Goal: Information Seeking & Learning: Learn about a topic

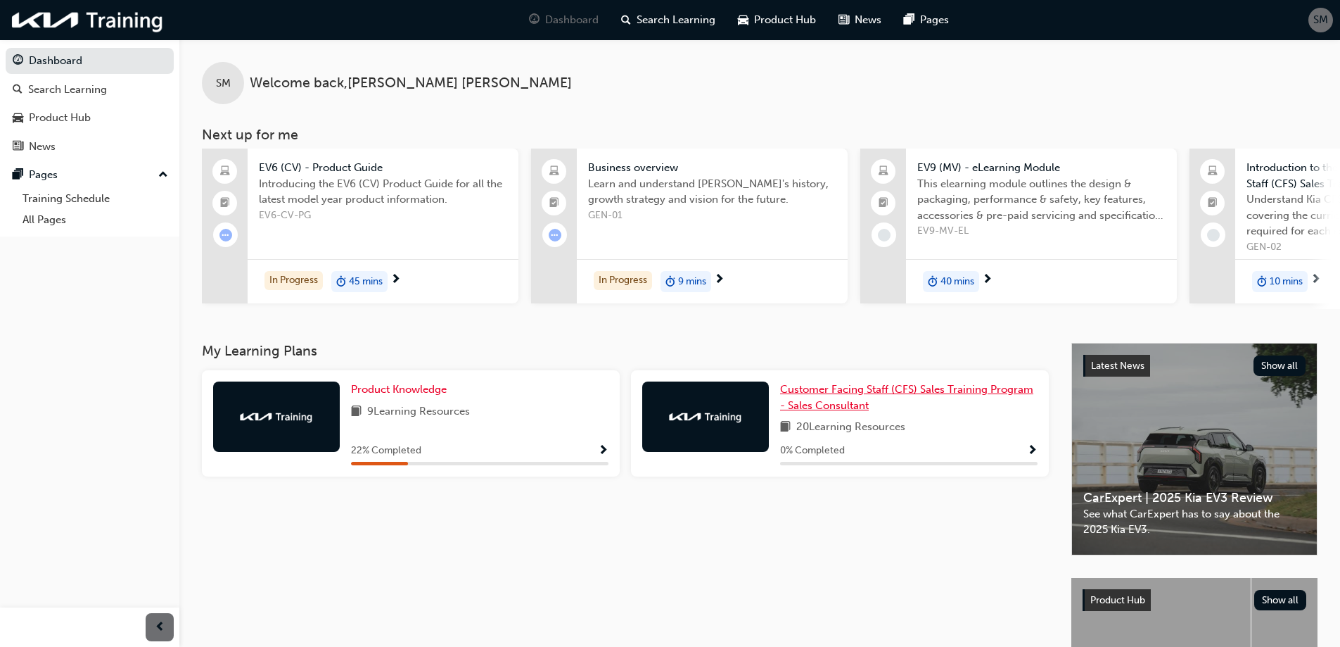
click at [964, 395] on span "Customer Facing Staff (CFS) Sales Training Program - Sales Consultant" at bounding box center [906, 397] width 253 height 29
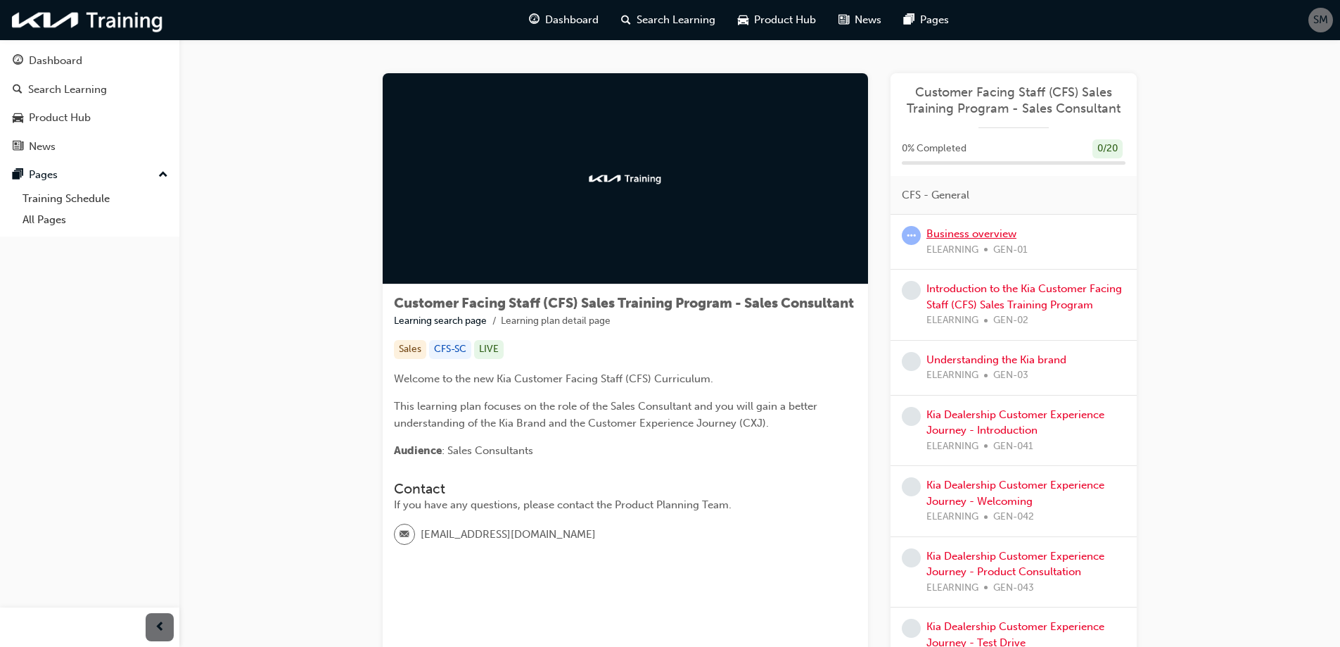
click at [949, 238] on link "Business overview" at bounding box center [971, 233] width 90 height 13
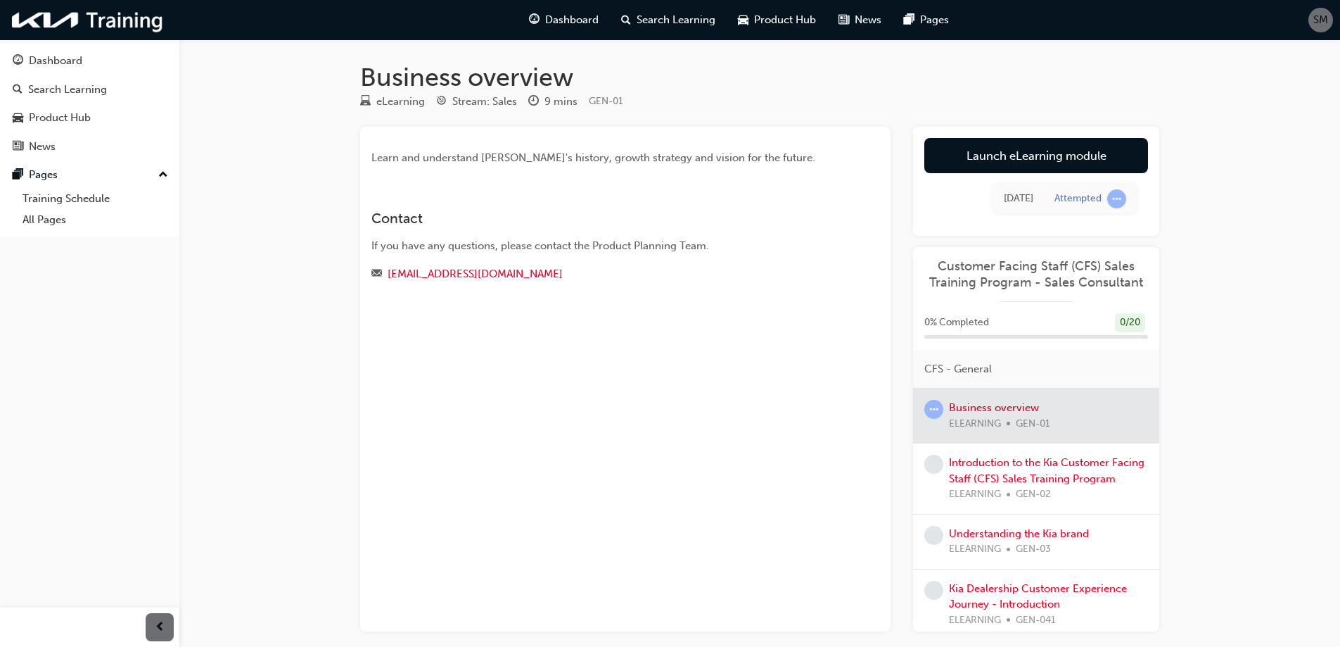
click at [976, 405] on div at bounding box center [1036, 415] width 246 height 54
click at [988, 161] on link "Launch eLearning module" at bounding box center [1036, 155] width 224 height 35
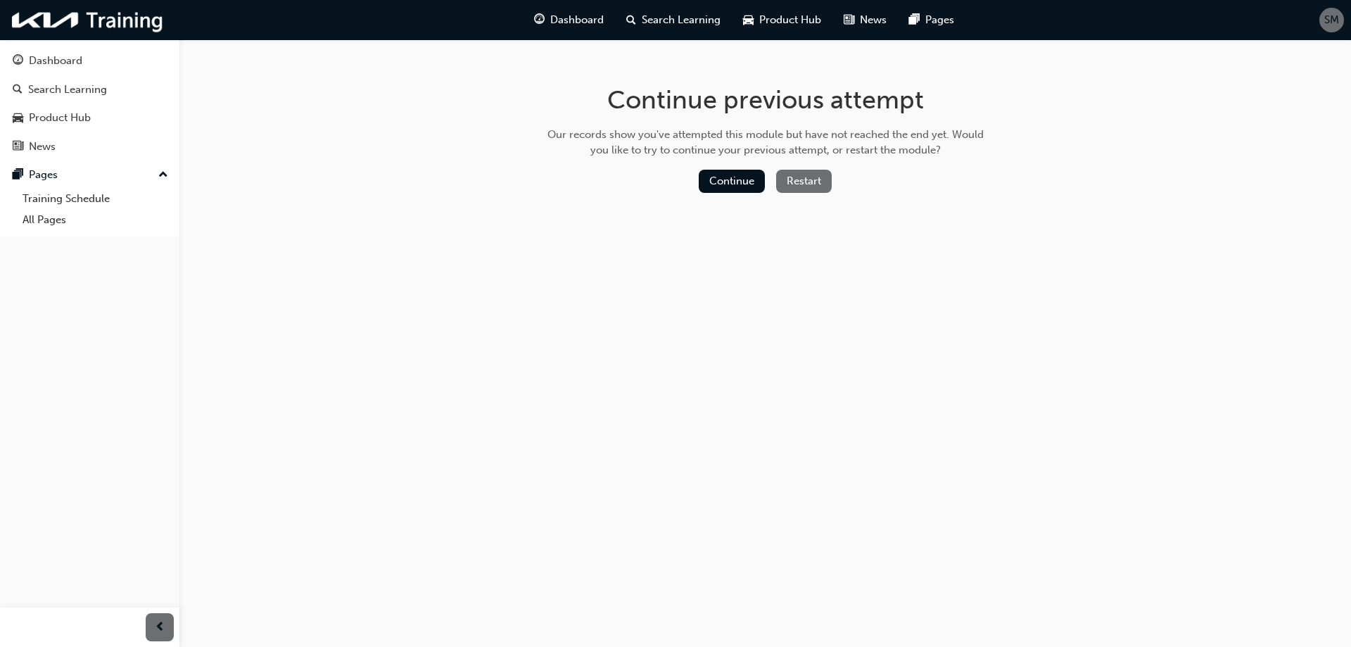
click at [808, 184] on button "Restart" at bounding box center [804, 181] width 56 height 23
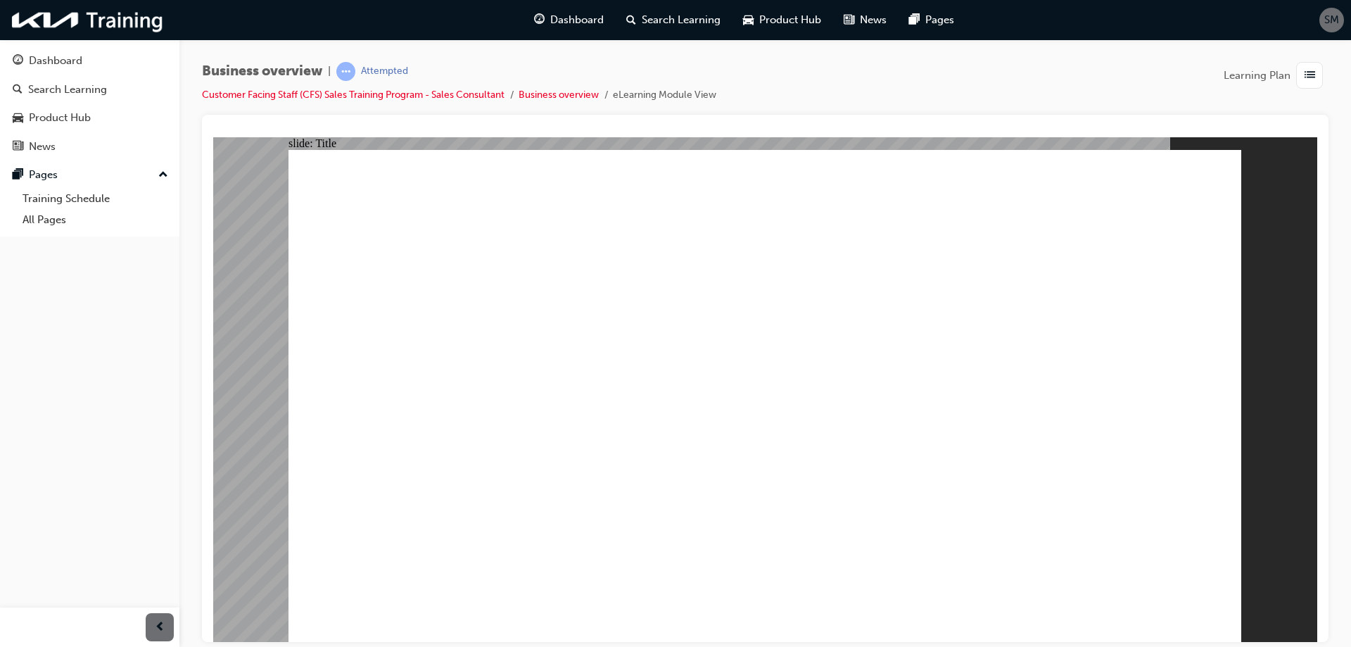
drag, startPoint x: 1530, startPoint y: 538, endPoint x: 1292, endPoint y: 402, distance: 274.2
click at [1292, 402] on div "slide: Title Click here to Pause/Play computer-icons-alarm-clocks-watch-pause-b…" at bounding box center [765, 388] width 1104 height 504
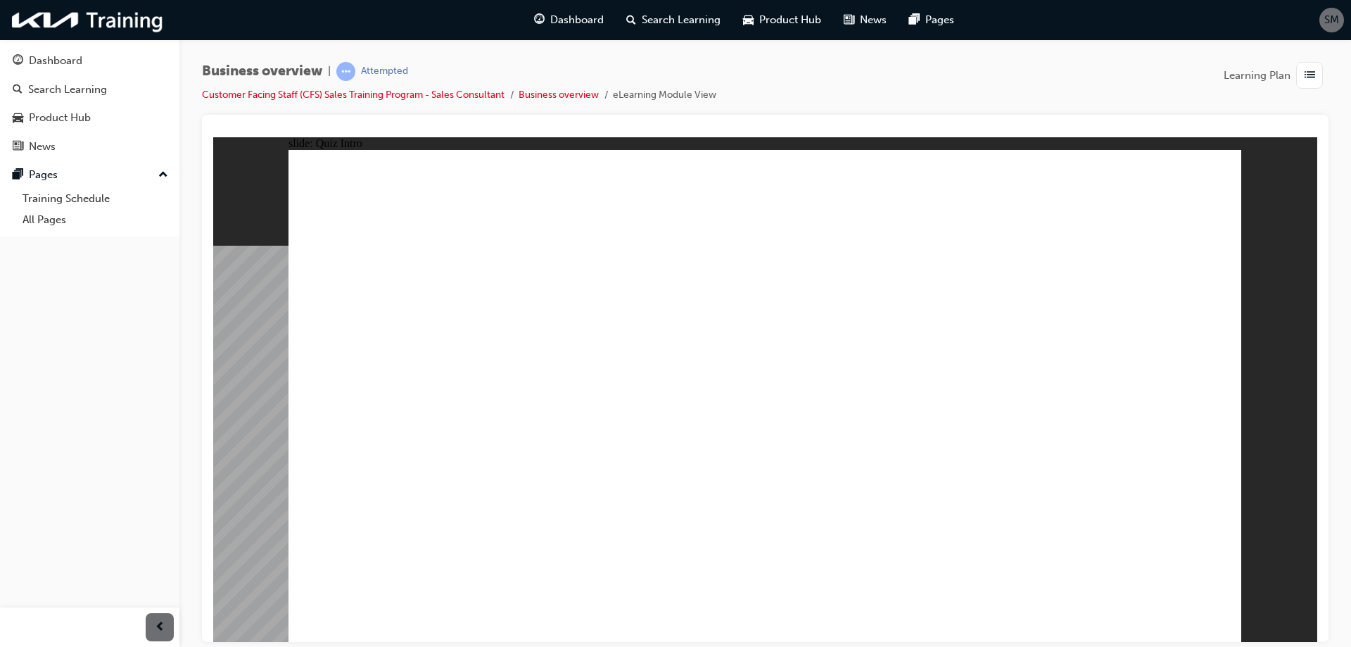
drag, startPoint x: 543, startPoint y: 302, endPoint x: 233, endPoint y: 311, distance: 310.4
click at [233, 311] on div "slide: Q1 Rectangle Group Rectangle 2 Line 2 Question 1 Line 3 Rectangle 3 What…" at bounding box center [765, 388] width 1104 height 504
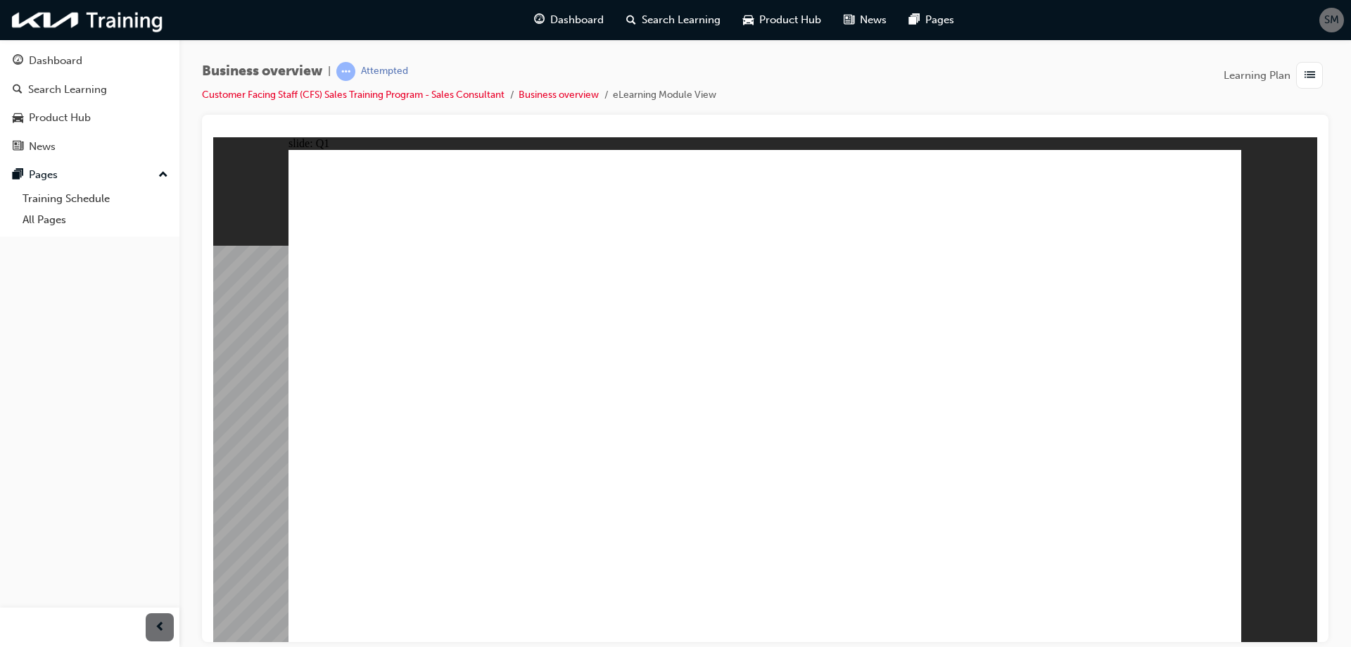
radio input "true"
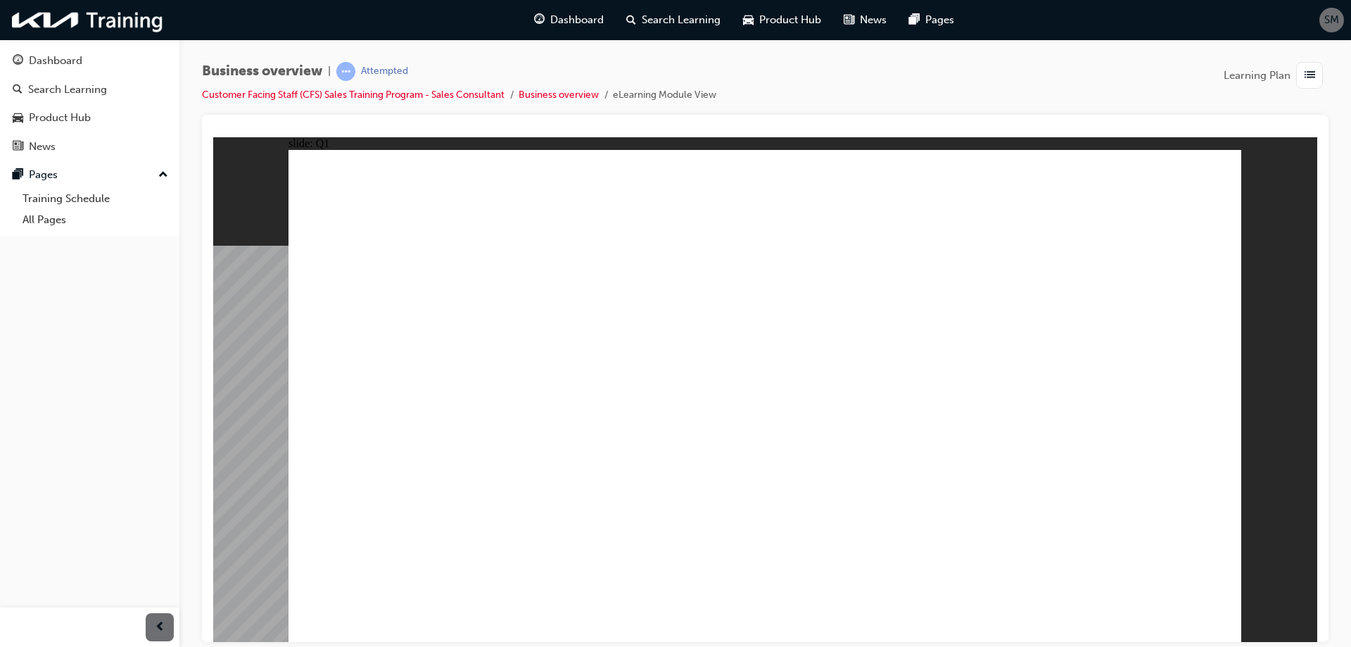
checkbox input "true"
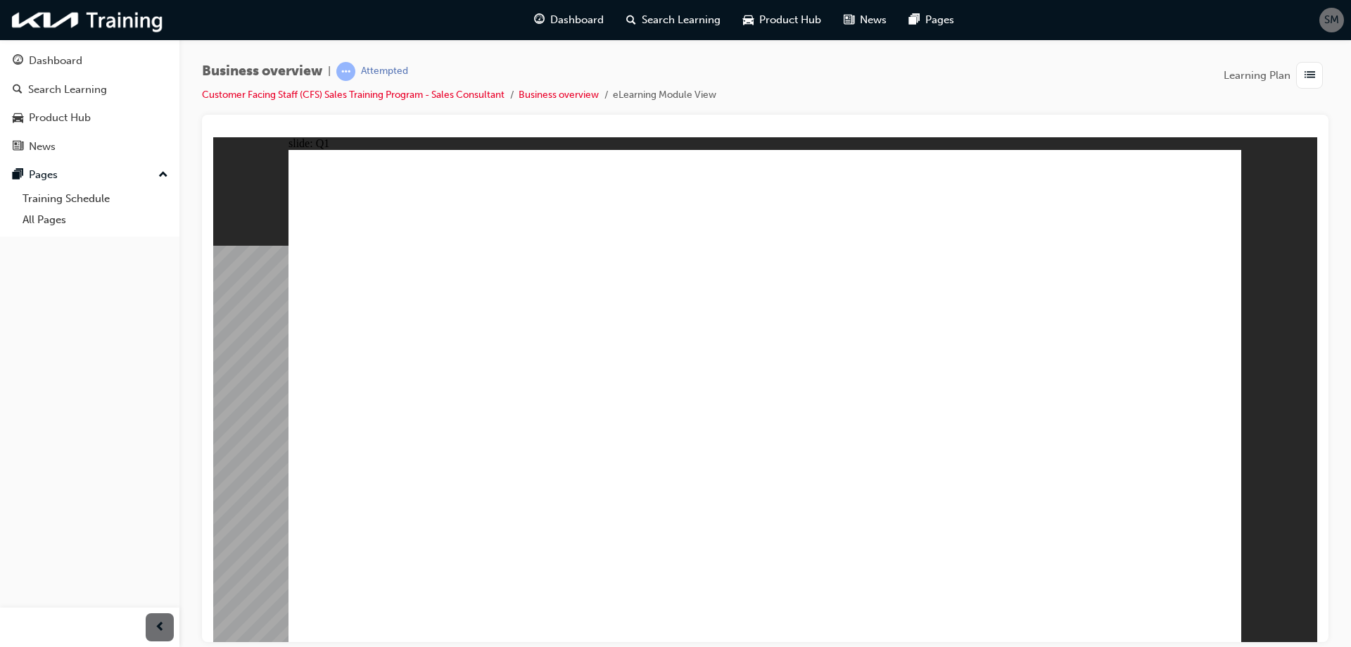
checkbox input "false"
checkbox input "true"
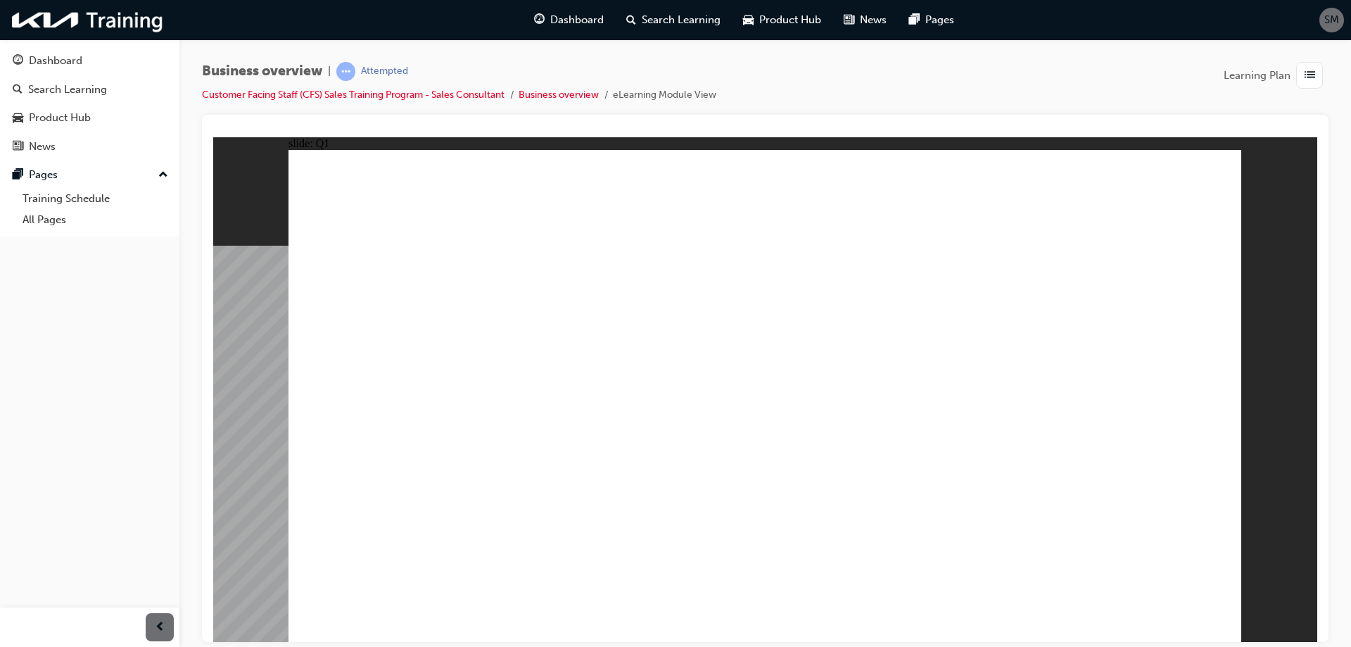
checkbox input "true"
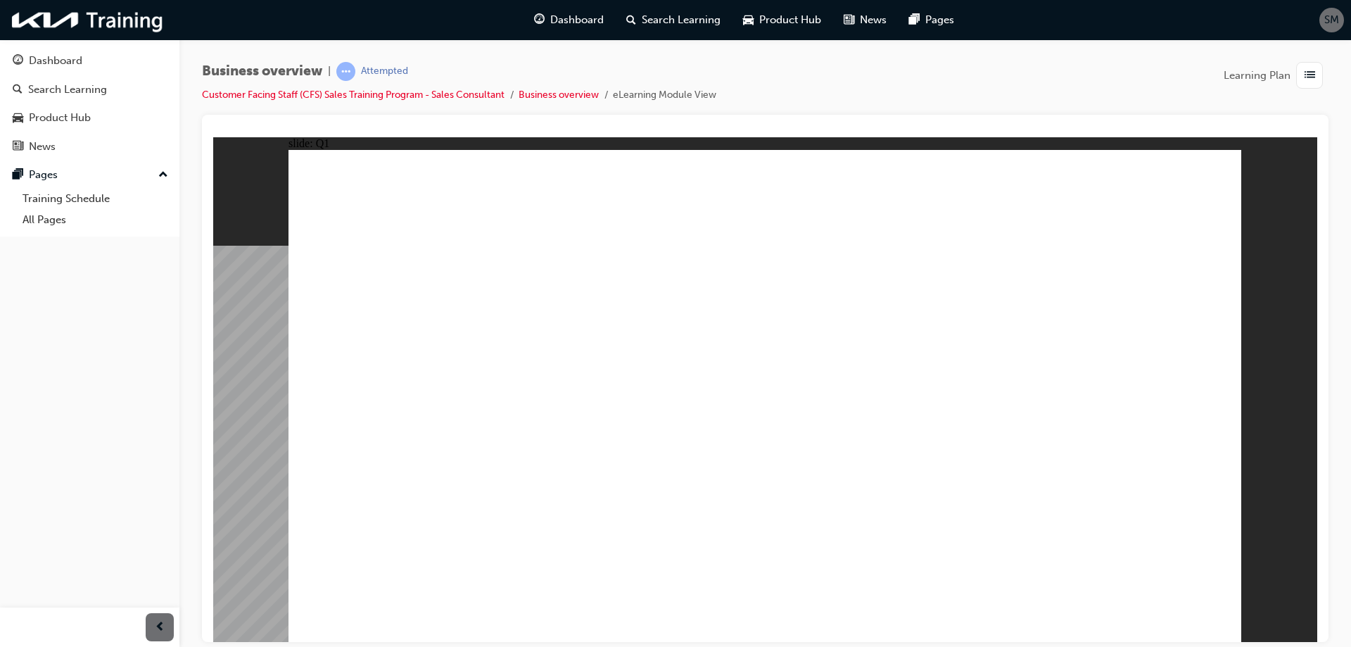
checkbox input "true"
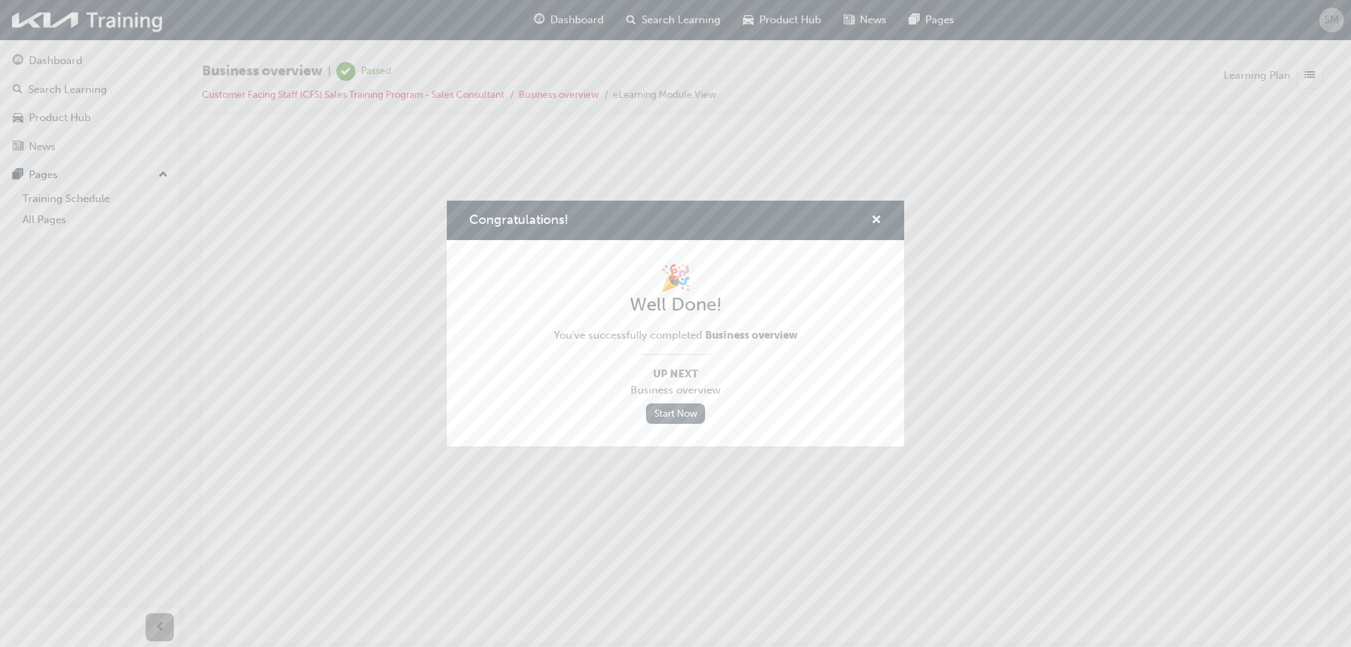
click at [677, 408] on link "Start Now" at bounding box center [675, 413] width 59 height 20
click at [689, 405] on link "Start Now" at bounding box center [675, 413] width 59 height 20
click at [684, 411] on link "Start Now" at bounding box center [675, 413] width 59 height 20
click at [671, 410] on link "Start Now" at bounding box center [675, 413] width 59 height 20
click at [877, 222] on span "cross-icon" at bounding box center [876, 221] width 11 height 13
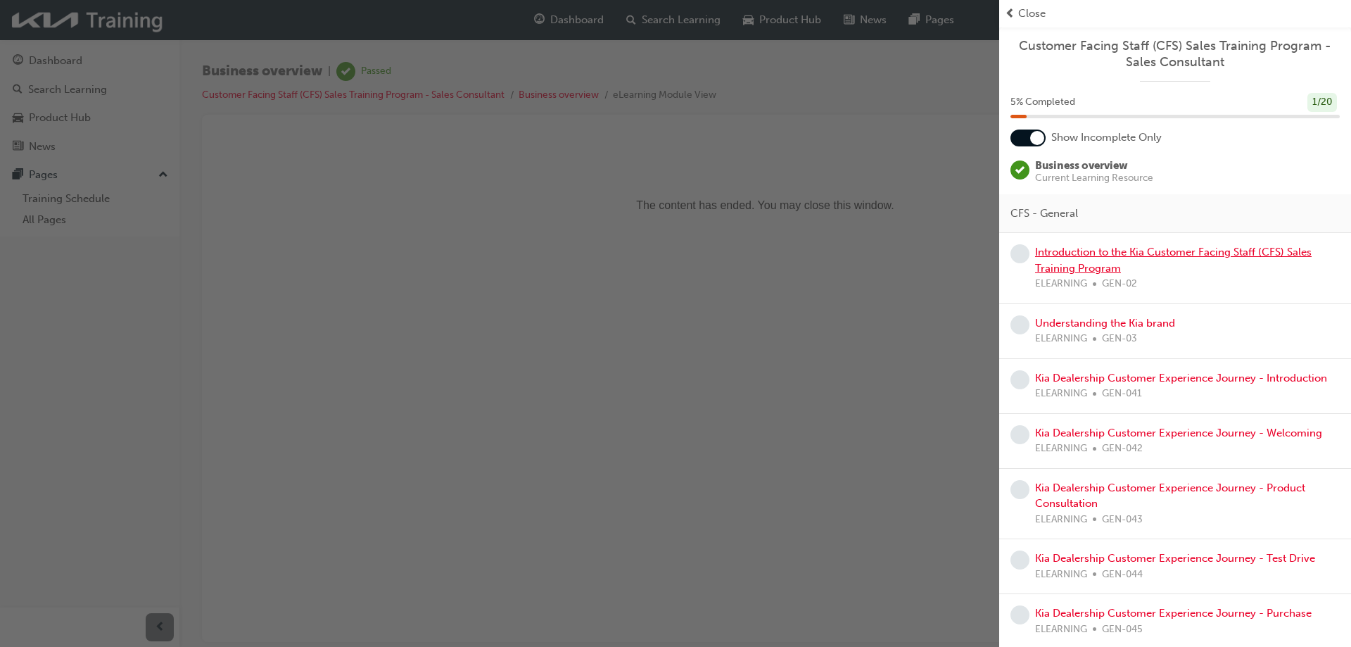
click at [1081, 255] on link "Introduction to the Kia Customer Facing Staff (CFS) Sales Training Program" at bounding box center [1173, 260] width 276 height 29
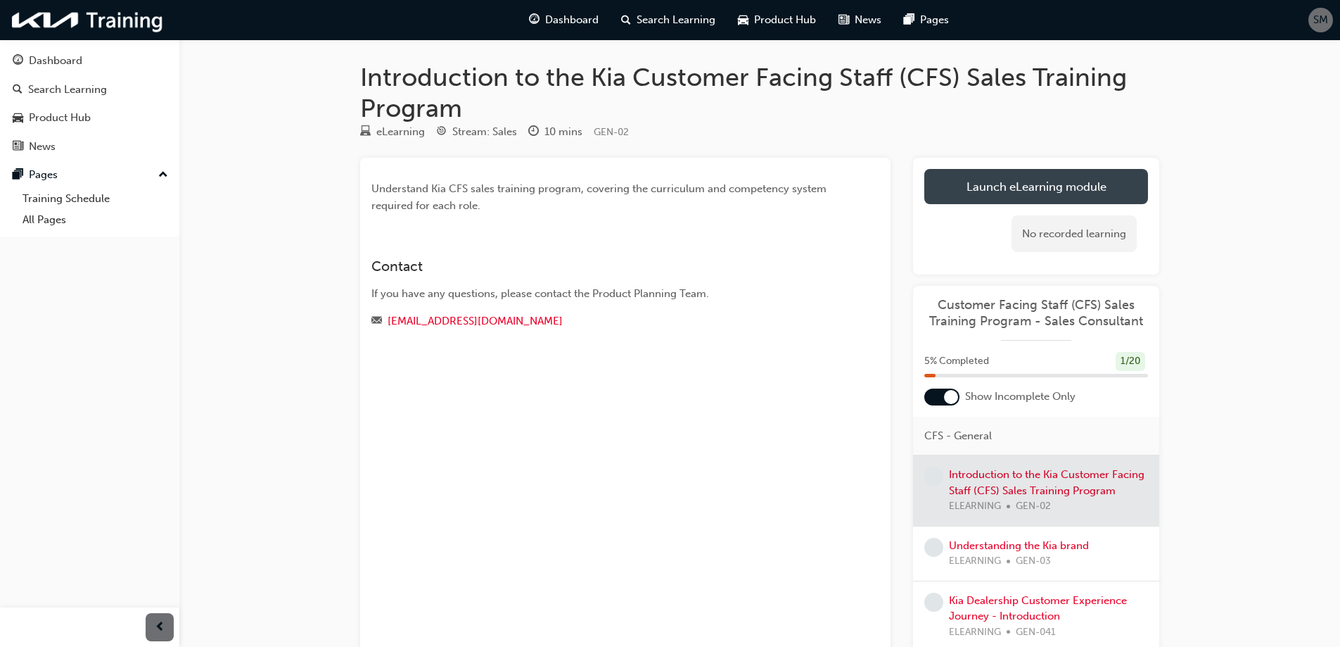
click at [1018, 174] on link "Launch eLearning module" at bounding box center [1036, 186] width 224 height 35
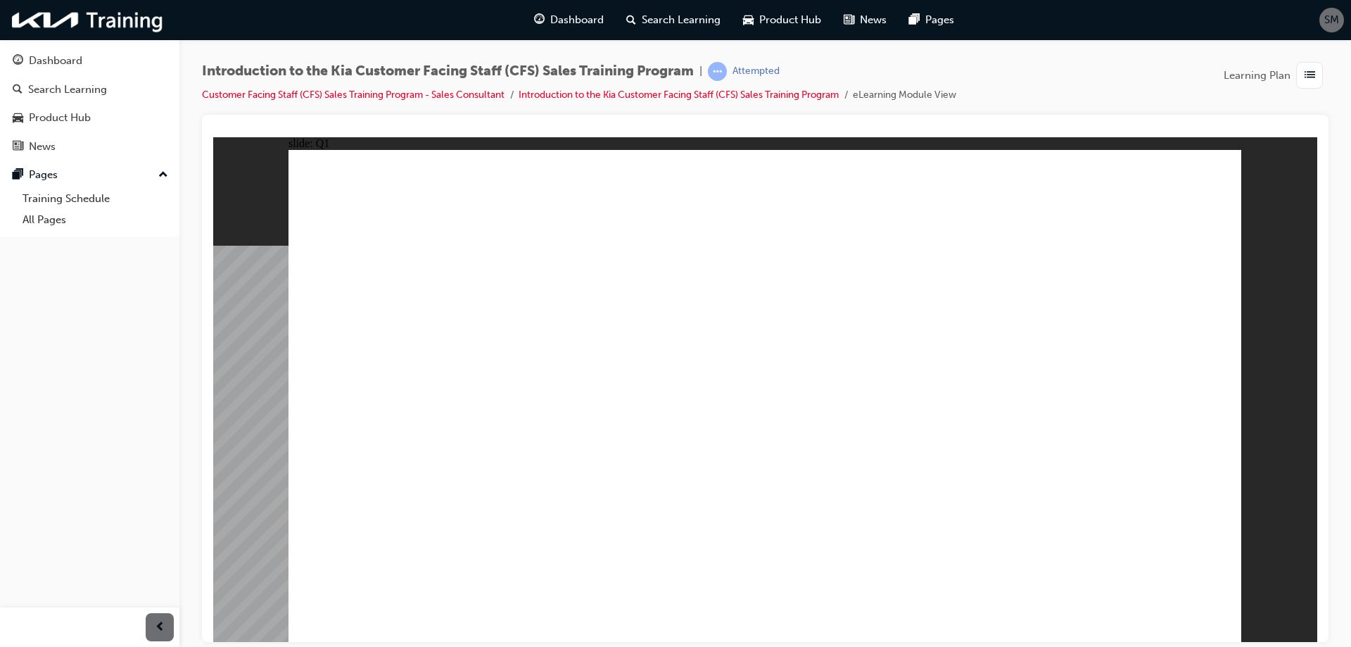
radio input "true"
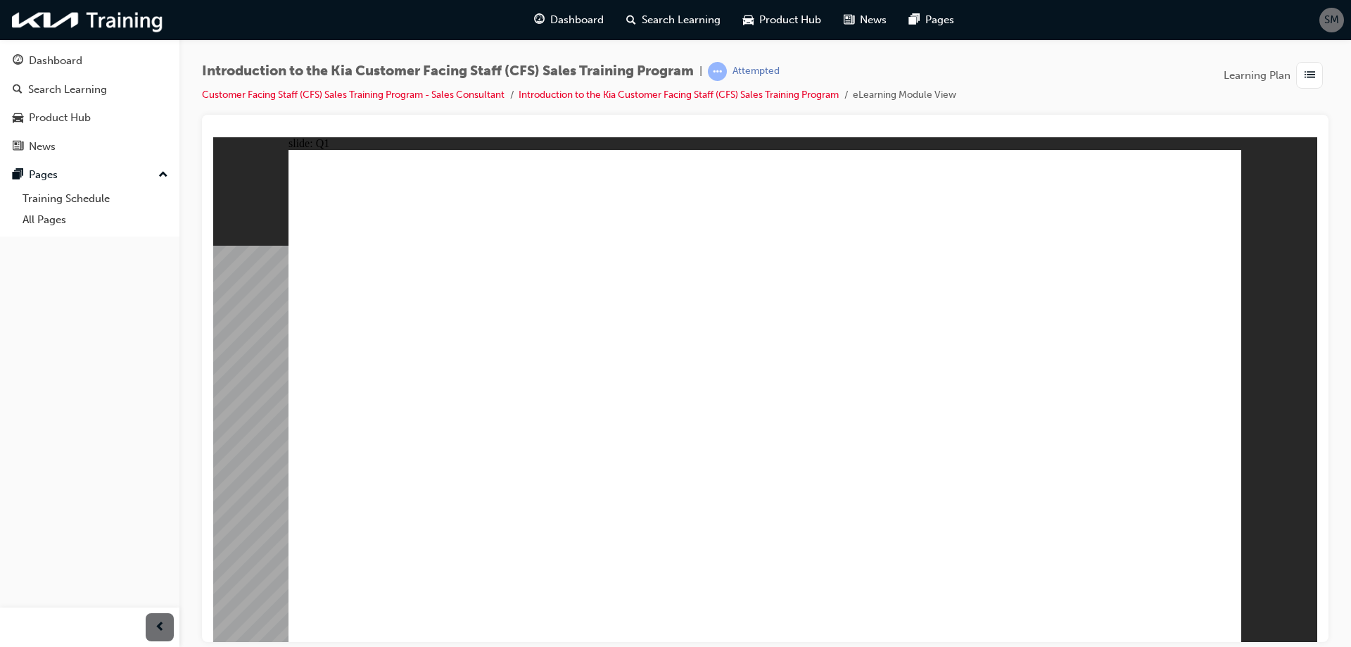
radio input "true"
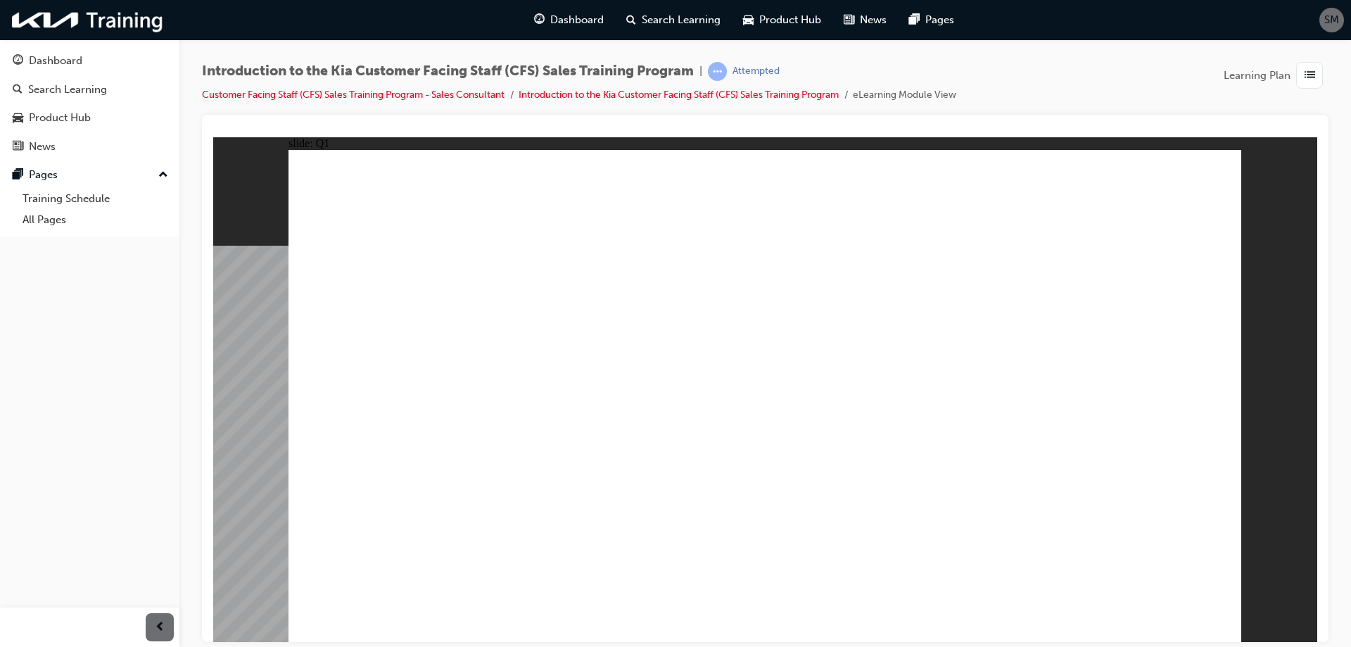
checkbox input "true"
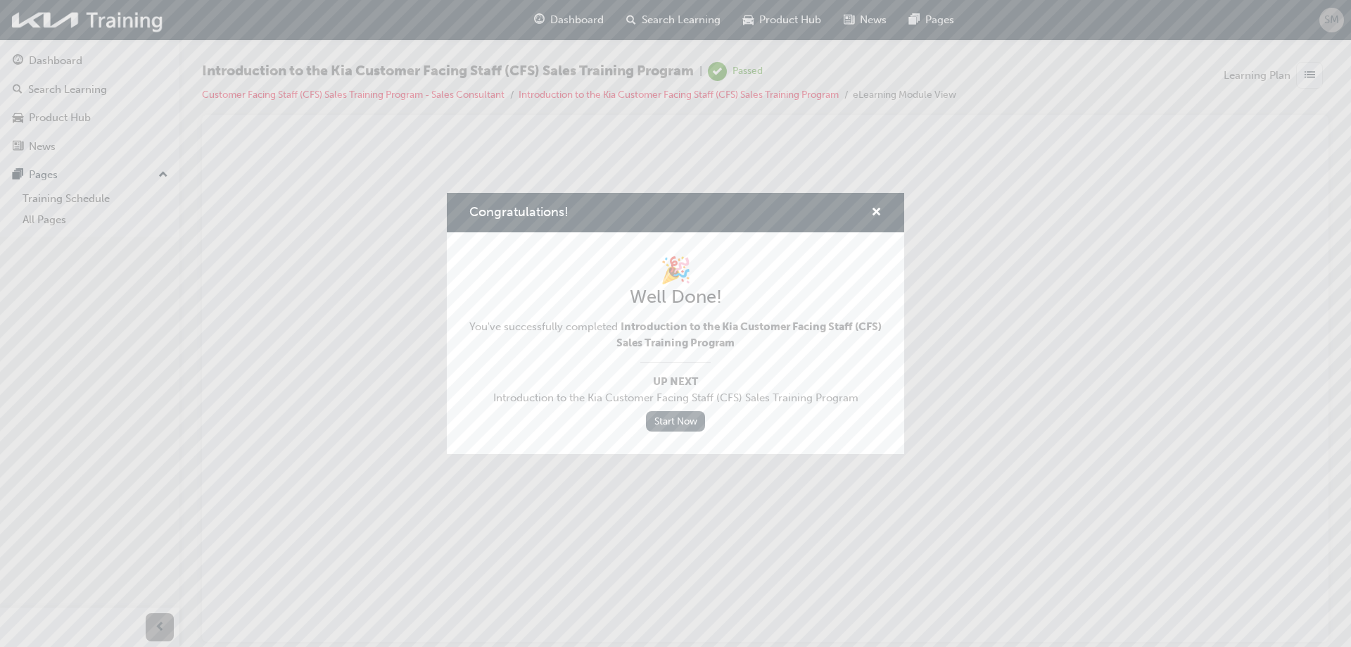
click at [684, 414] on link "Start Now" at bounding box center [675, 421] width 59 height 20
click at [872, 207] on span "cross-icon" at bounding box center [876, 213] width 11 height 13
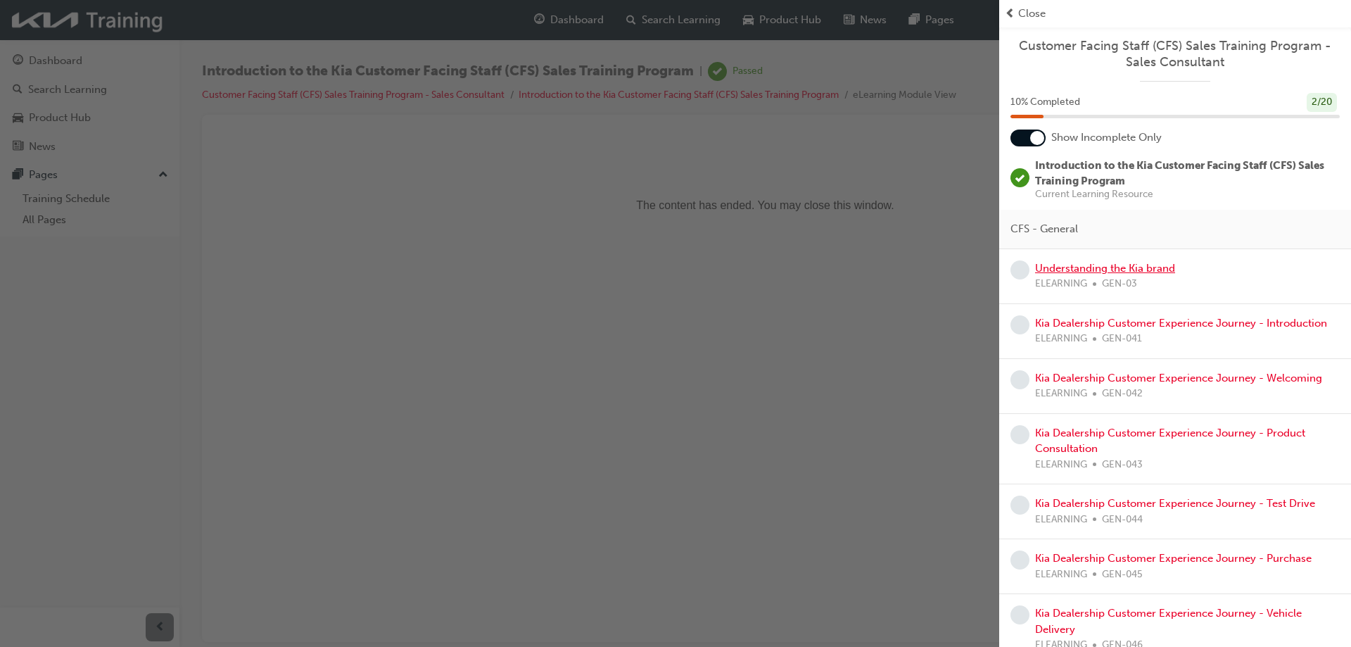
click at [1152, 269] on link "Understanding the Kia brand" at bounding box center [1105, 268] width 140 height 13
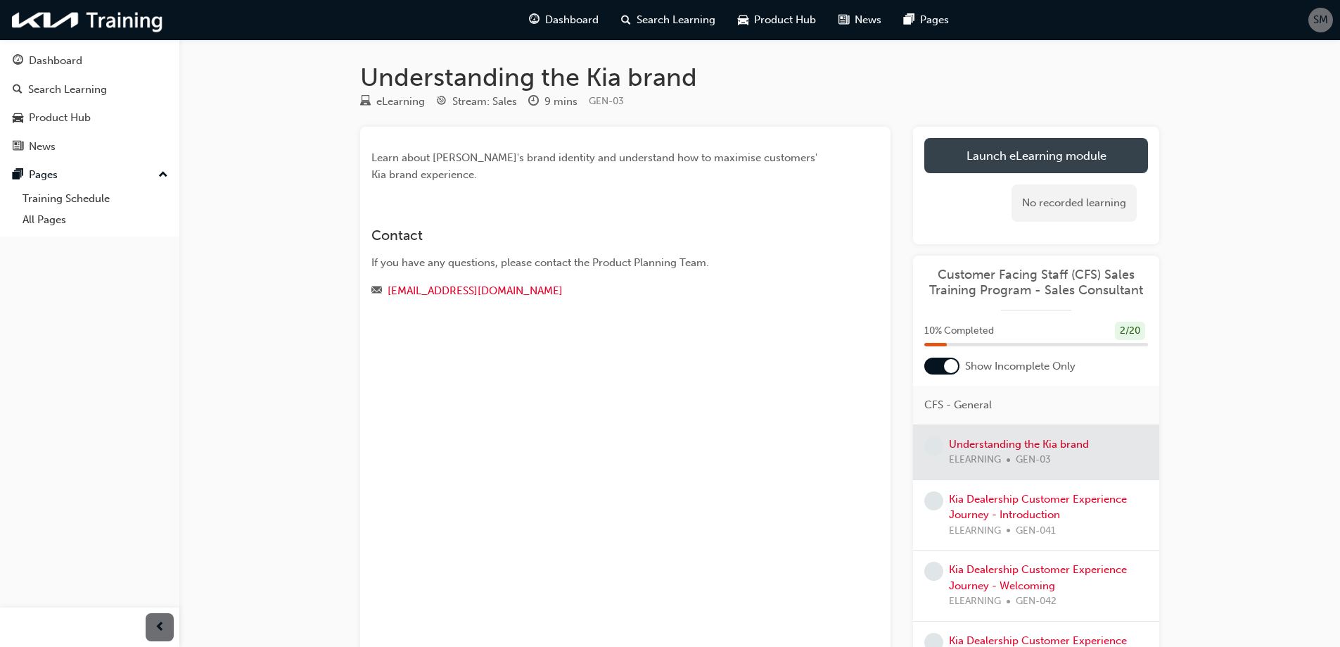
click at [1046, 150] on link "Launch eLearning module" at bounding box center [1036, 155] width 224 height 35
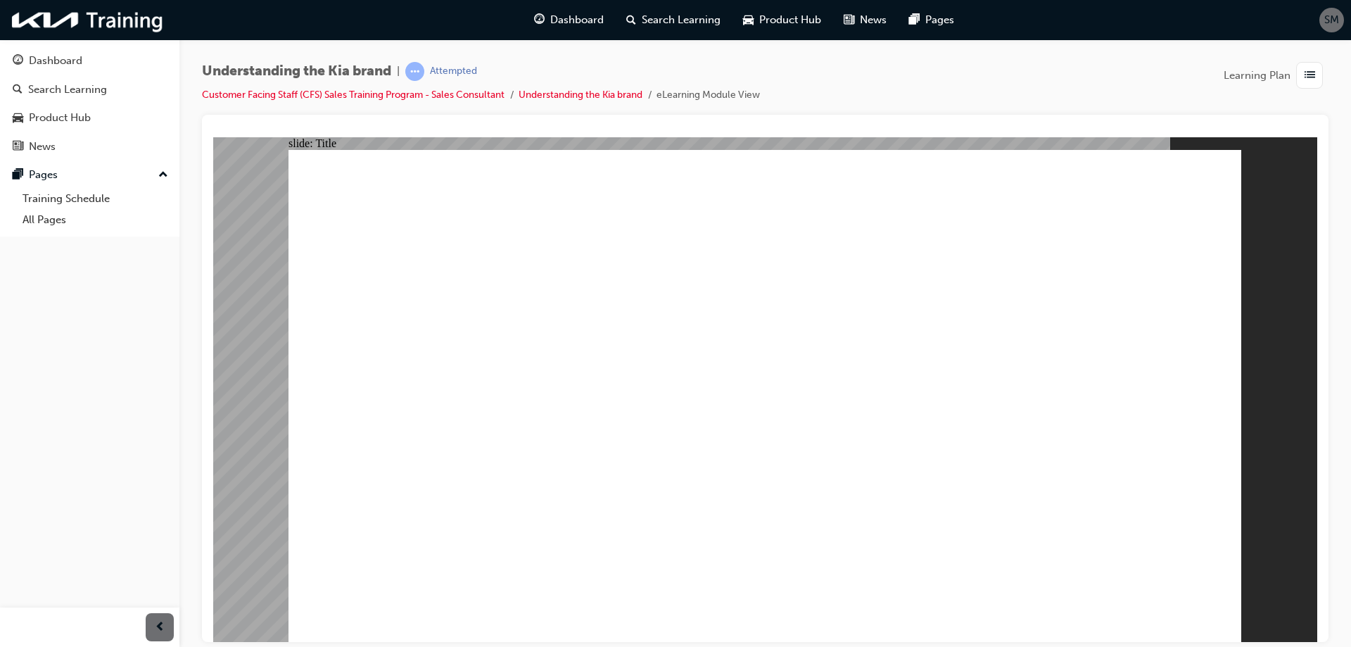
drag, startPoint x: 1211, startPoint y: 213, endPoint x: 1229, endPoint y: 238, distance: 30.7
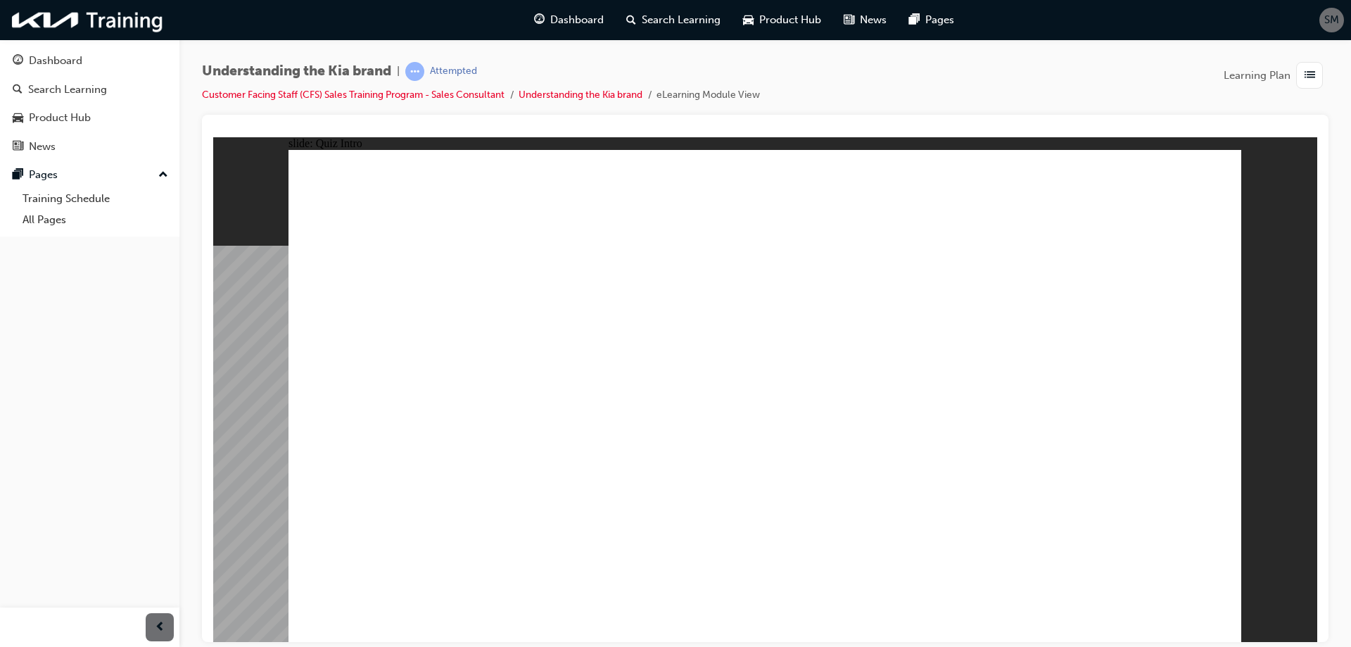
radio input "true"
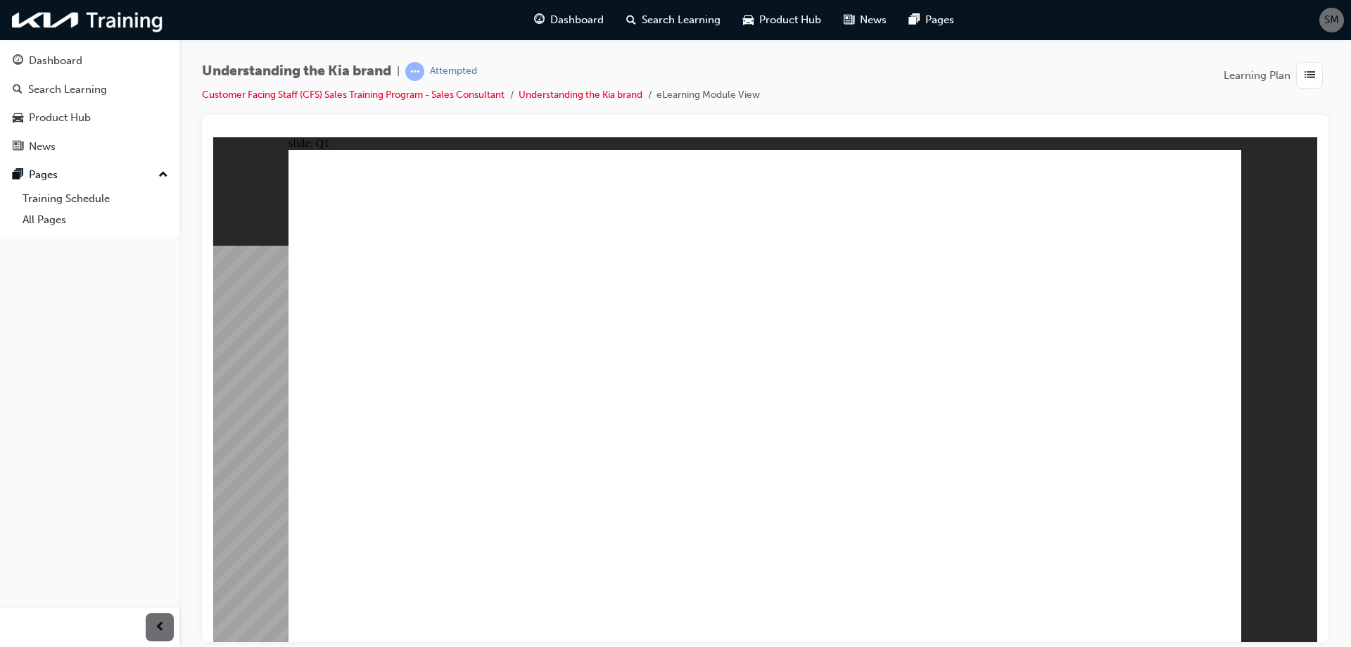
radio input "true"
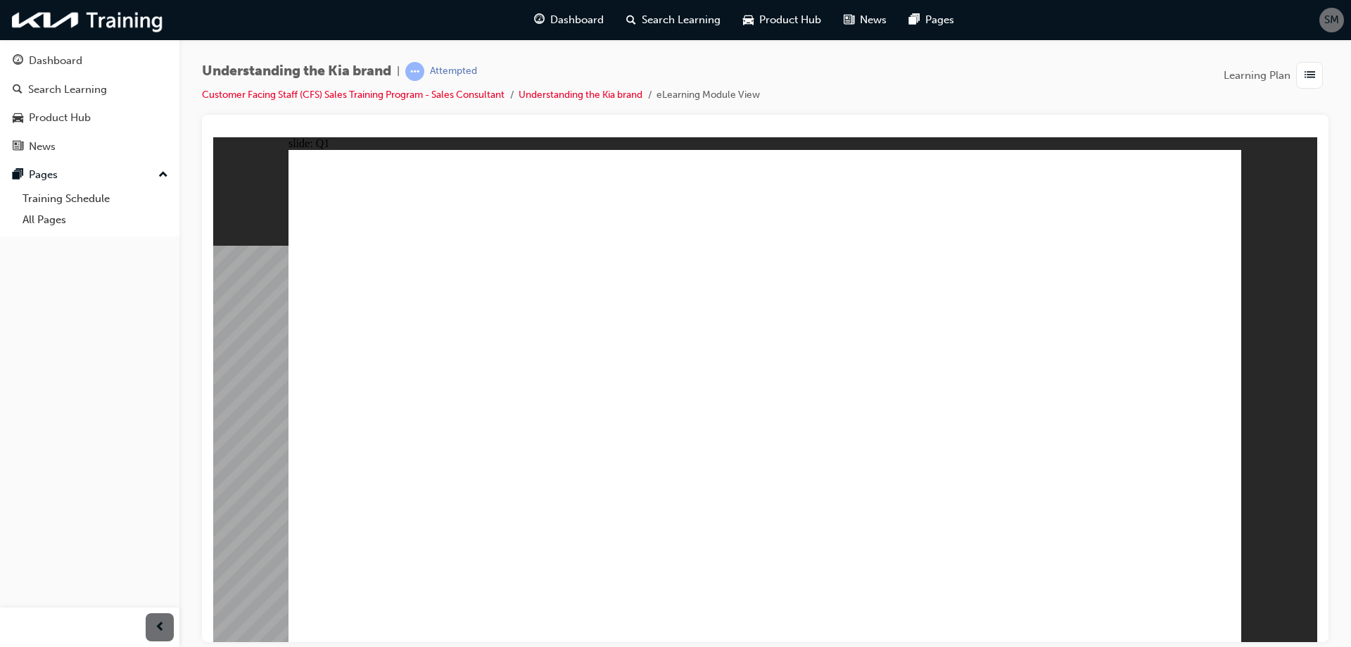
radio input "true"
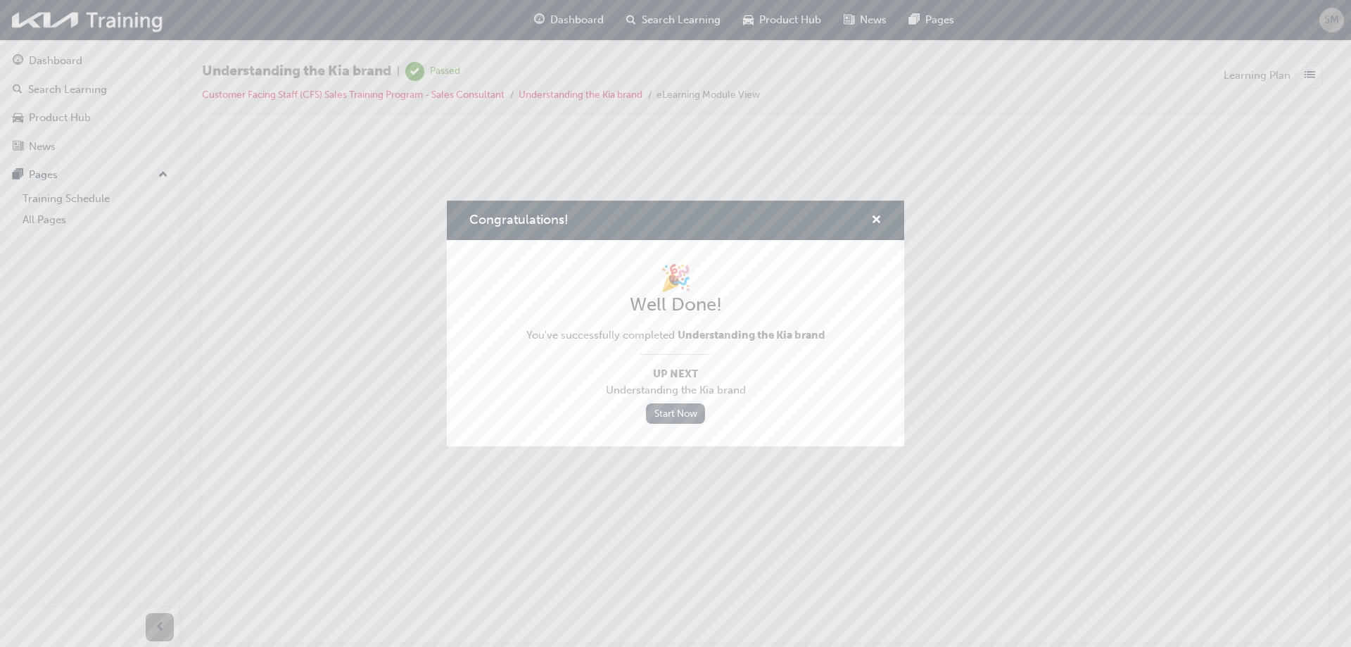
click at [680, 407] on link "Start Now" at bounding box center [675, 413] width 59 height 20
click at [879, 219] on span "cross-icon" at bounding box center [876, 221] width 11 height 13
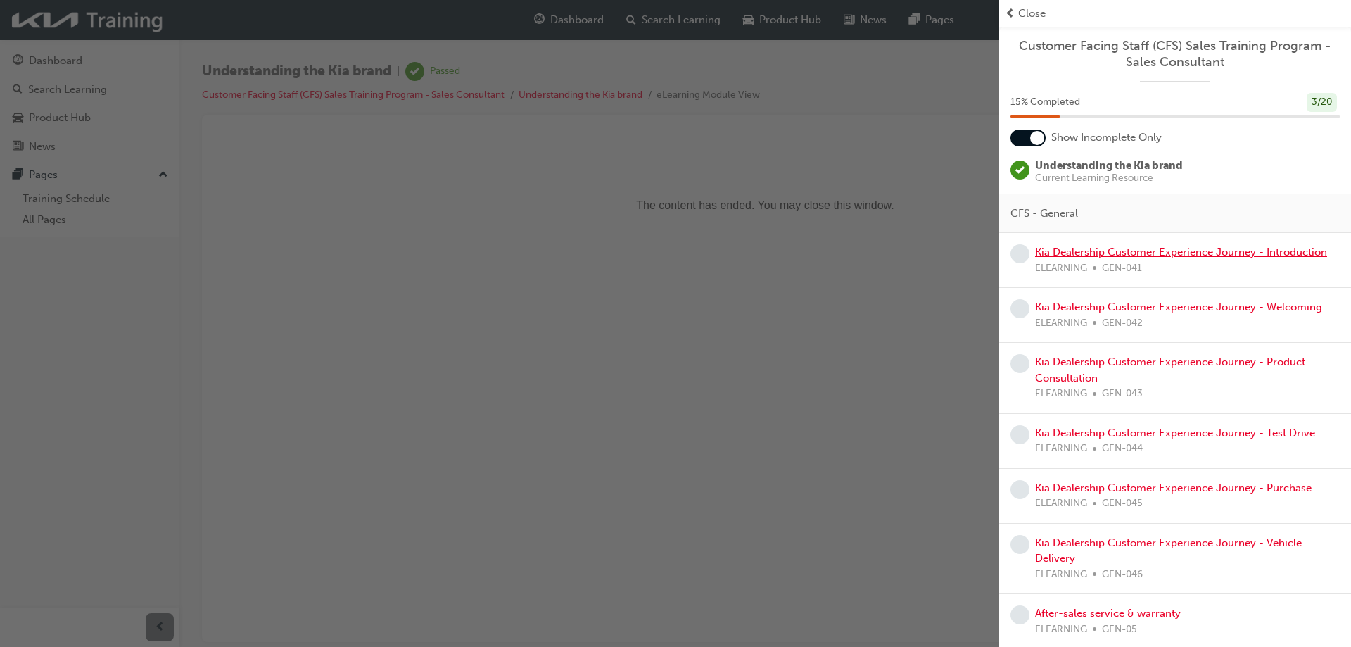
click at [1219, 252] on link "Kia Dealership Customer Experience Journey - Introduction" at bounding box center [1181, 252] width 292 height 13
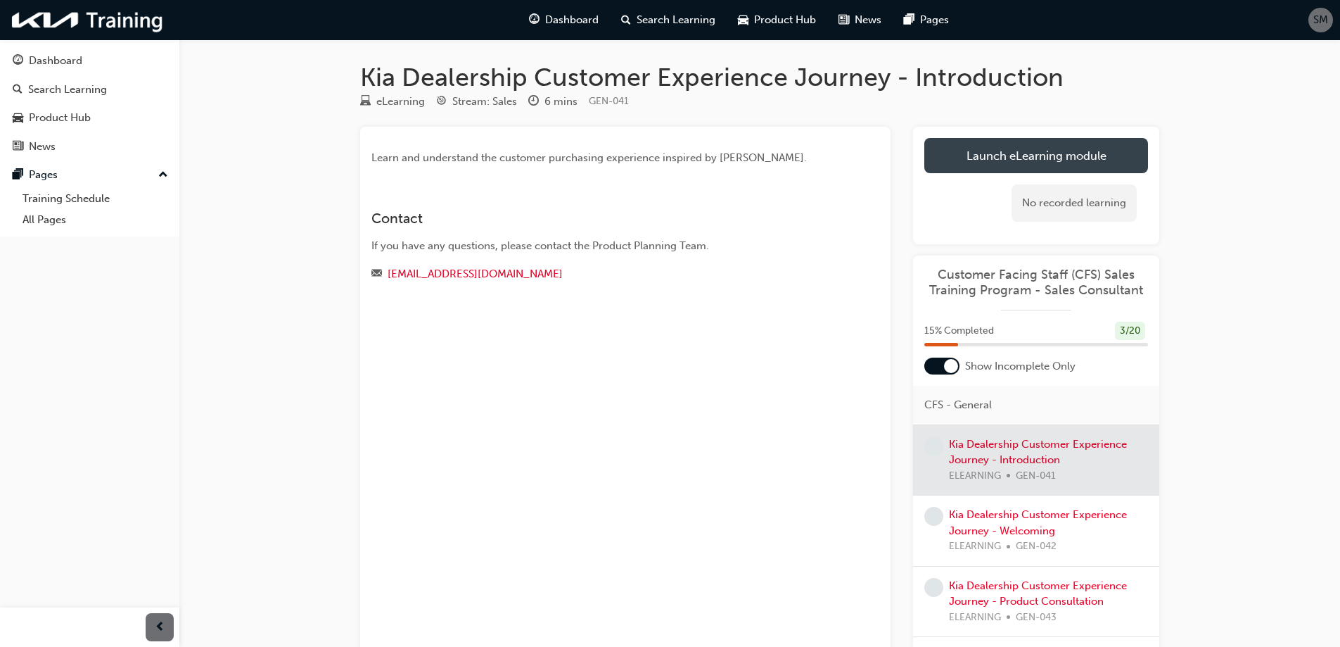
click at [1066, 160] on link "Launch eLearning module" at bounding box center [1036, 155] width 224 height 35
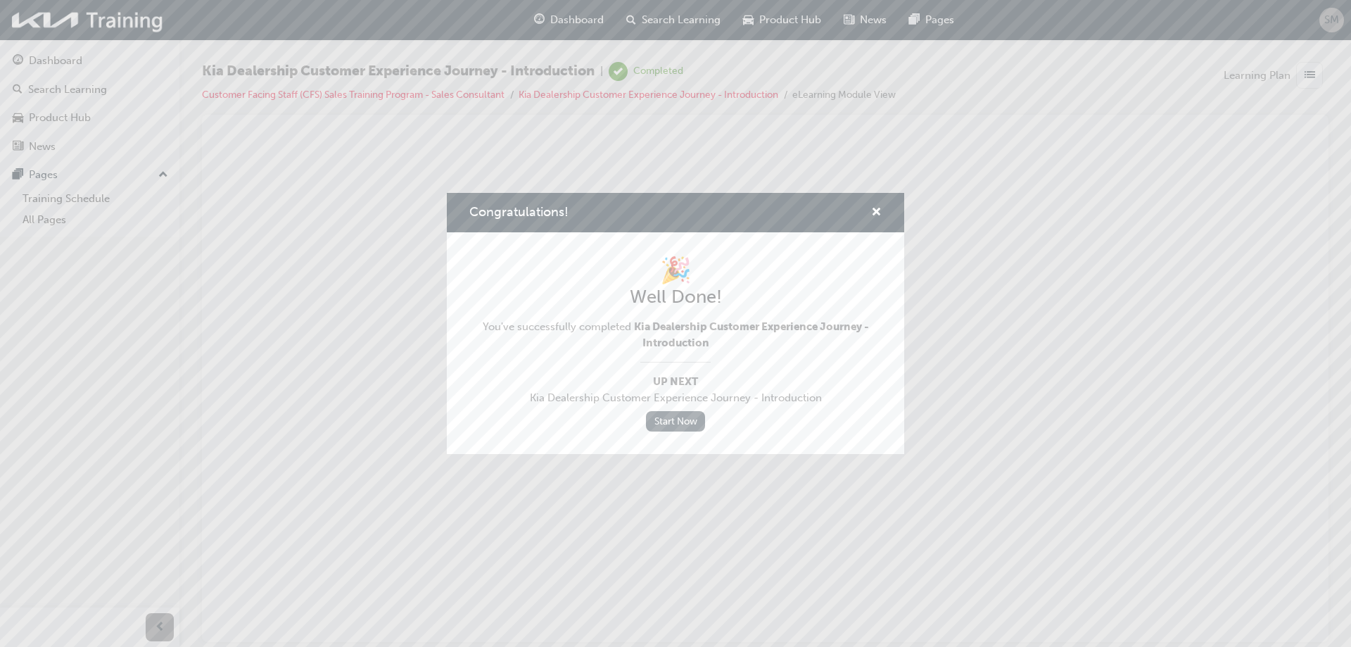
click at [692, 424] on link "Start Now" at bounding box center [675, 421] width 59 height 20
click at [642, 420] on div "Start Now" at bounding box center [675, 421] width 412 height 20
click at [688, 409] on div "🎉 Well Done! You've successfully completed Kia Dealership Customer Experience J…" at bounding box center [675, 343] width 412 height 177
click at [688, 417] on link "Start Now" at bounding box center [675, 421] width 59 height 20
click at [879, 210] on span "cross-icon" at bounding box center [876, 213] width 11 height 13
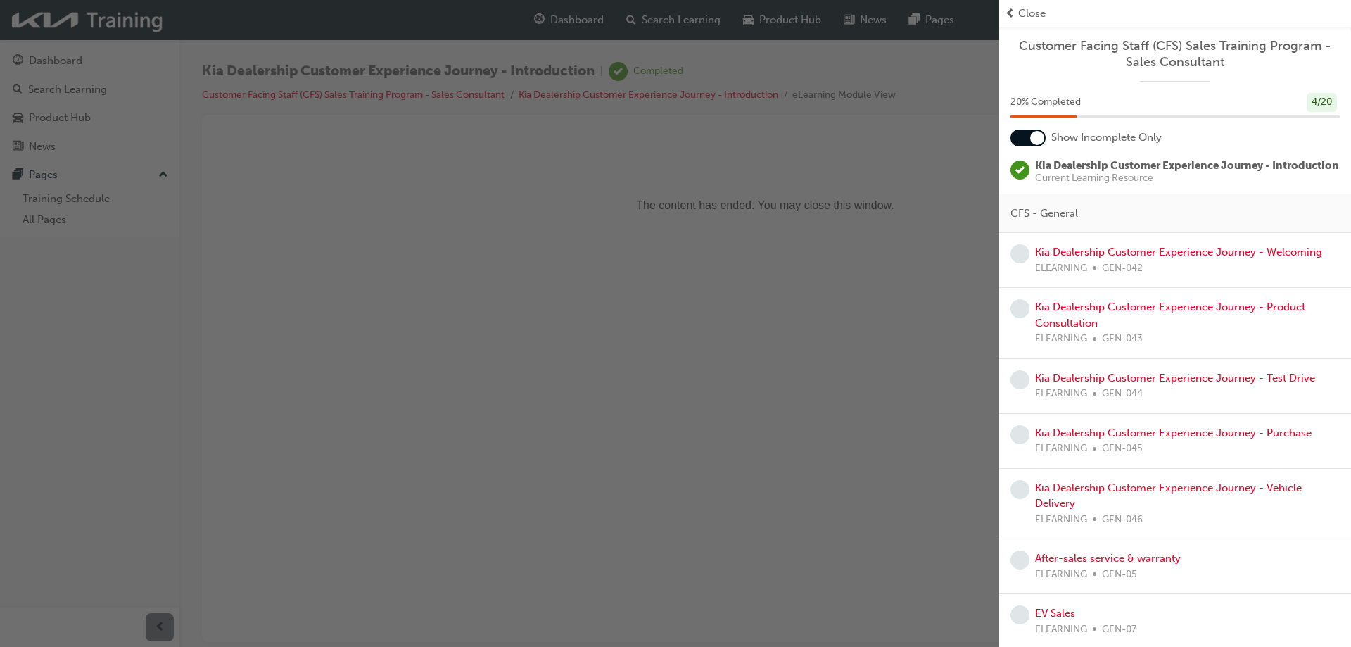
click at [1059, 260] on div "Kia Dealership Customer Experience Journey - Welcoming ELEARNING GEN-042" at bounding box center [1178, 260] width 287 height 32
click at [1071, 258] on link "Kia Dealership Customer Experience Journey - Welcoming" at bounding box center [1178, 252] width 287 height 13
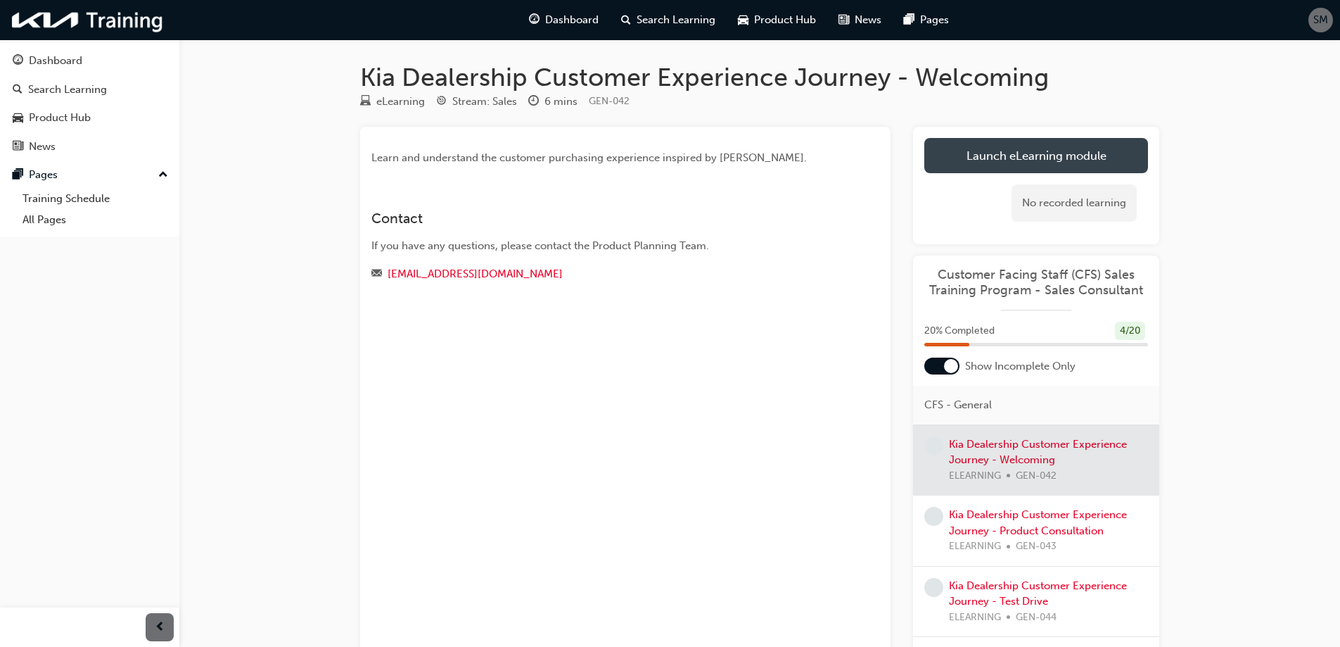
click at [1110, 149] on link "Launch eLearning module" at bounding box center [1036, 155] width 224 height 35
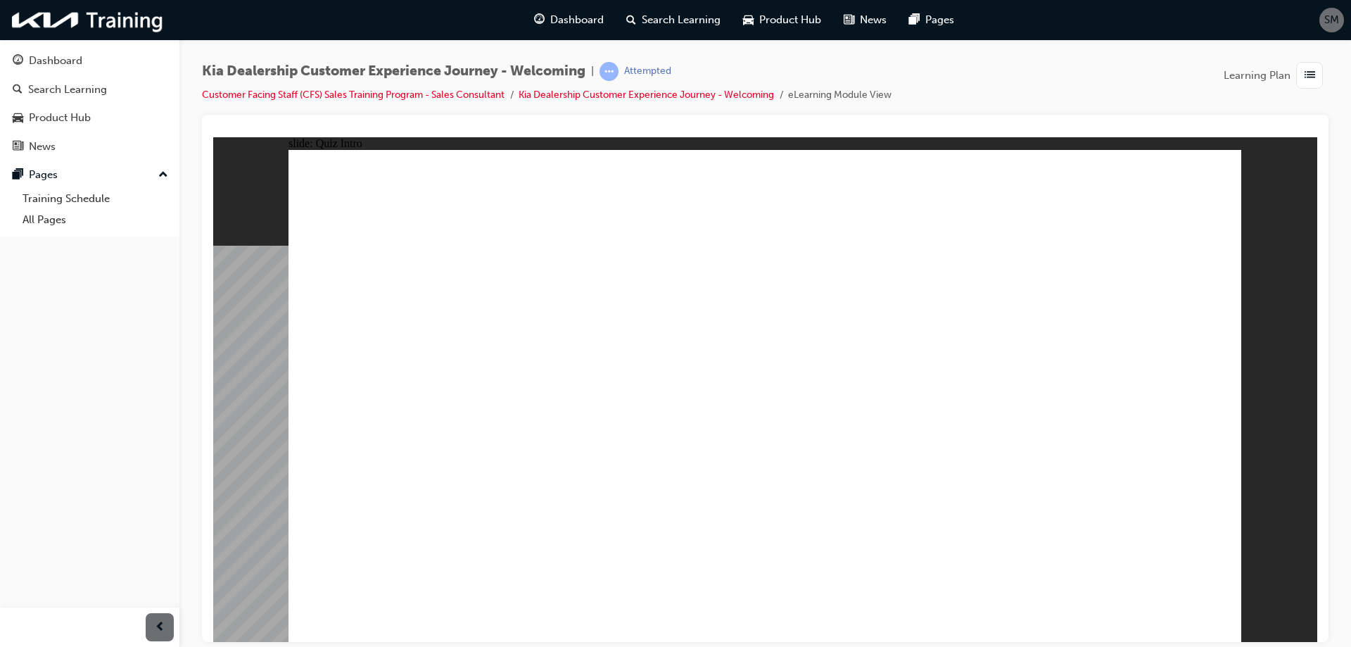
radio input "true"
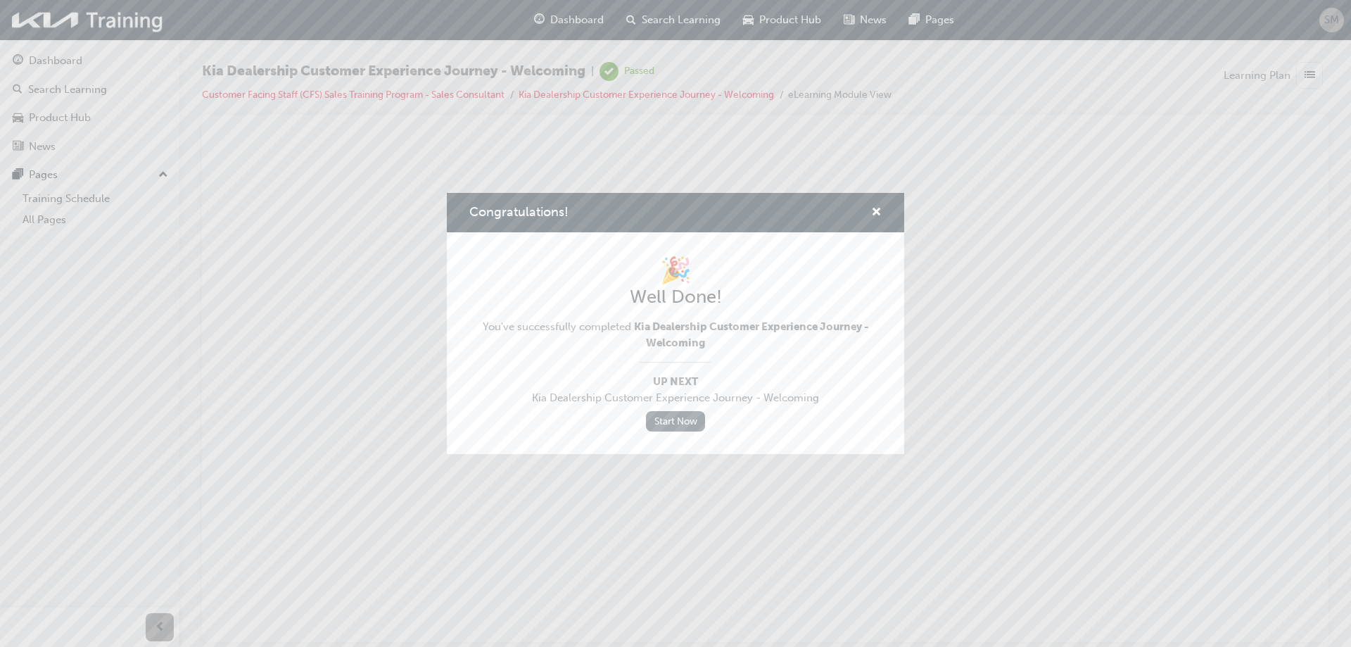
click at [696, 421] on link "Start Now" at bounding box center [675, 421] width 59 height 20
click at [871, 211] on span "cross-icon" at bounding box center [876, 213] width 11 height 13
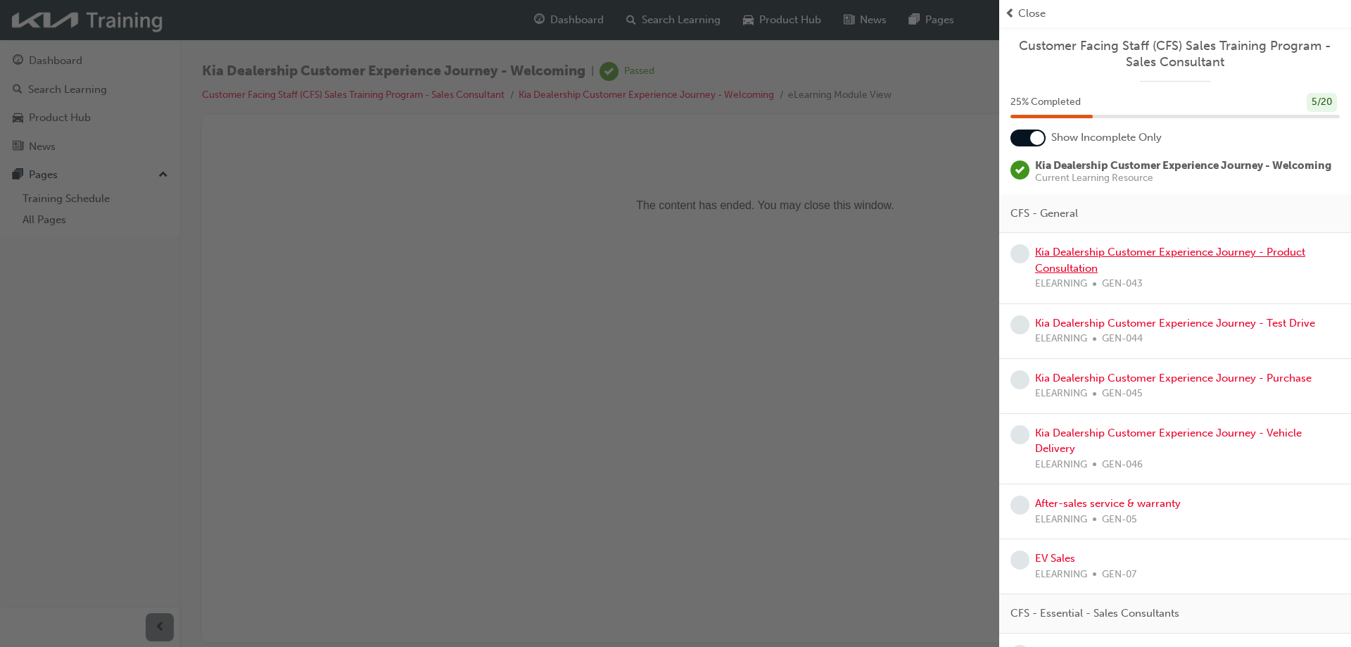
click at [1213, 272] on link "Kia Dealership Customer Experience Journey - Product Consultation" at bounding box center [1170, 260] width 270 height 29
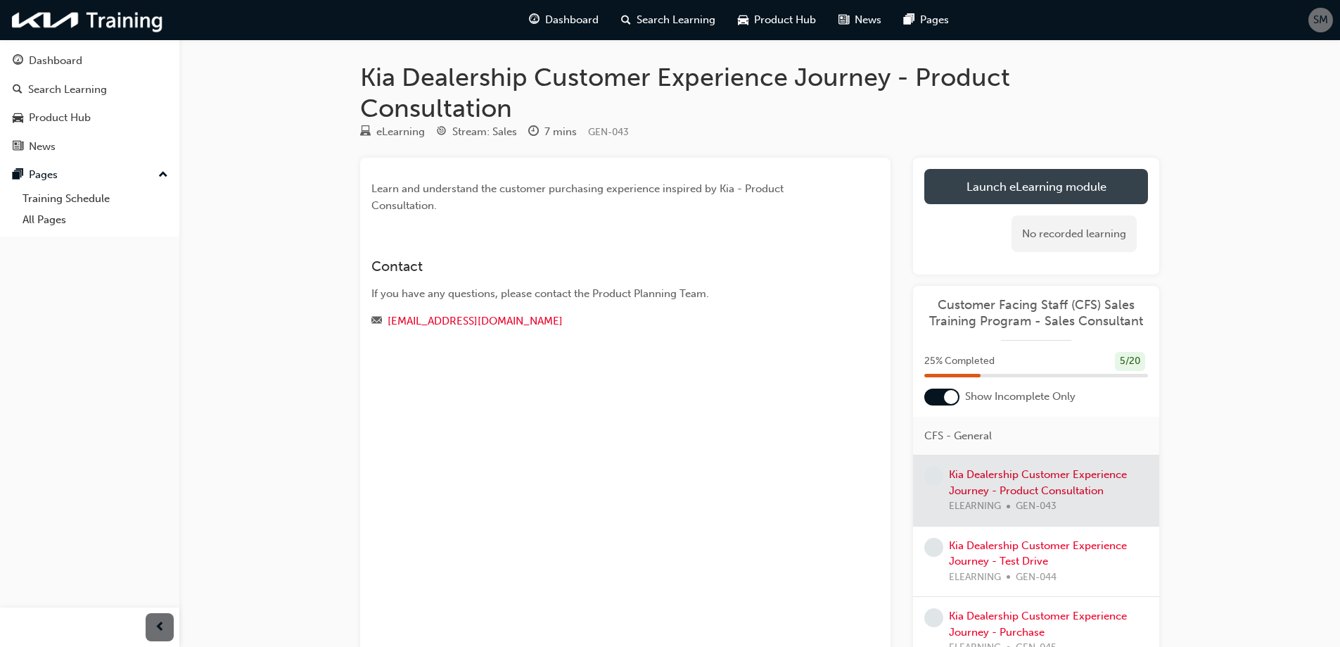
click at [1067, 185] on link "Launch eLearning module" at bounding box center [1036, 186] width 224 height 35
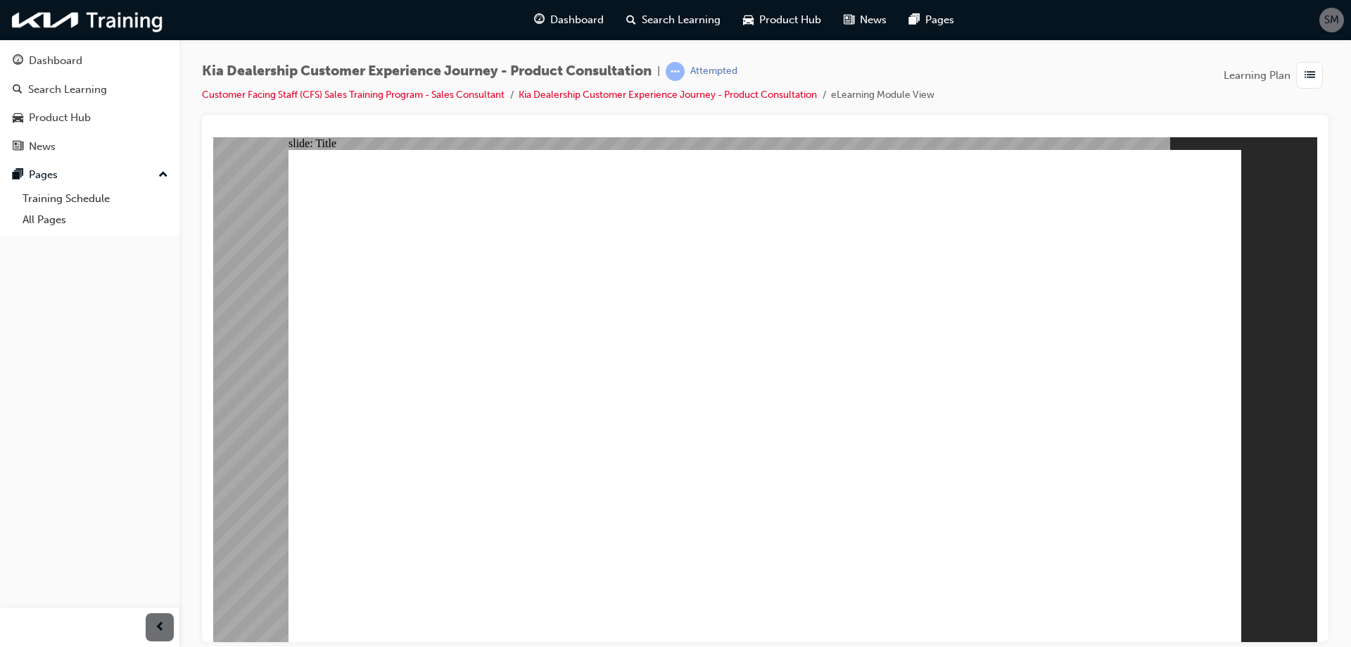
drag, startPoint x: 746, startPoint y: 458, endPoint x: 1145, endPoint y: 248, distance: 451.2
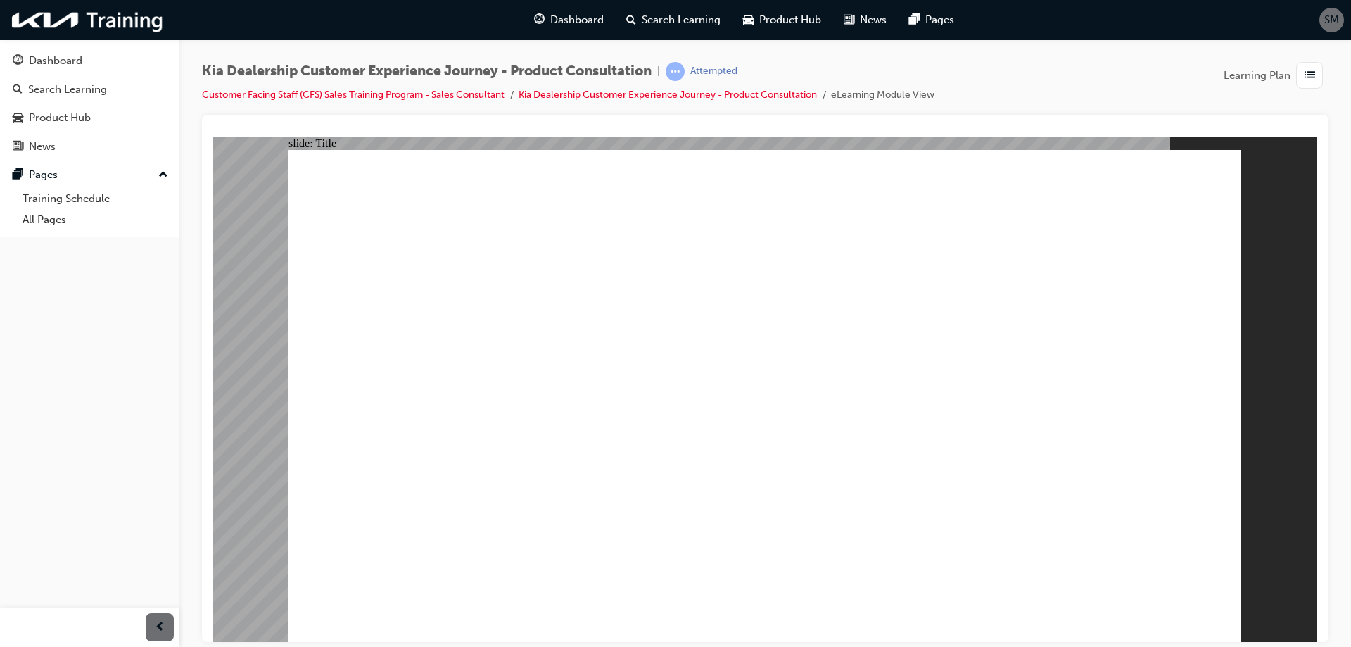
drag, startPoint x: 1213, startPoint y: 209, endPoint x: 1221, endPoint y: 190, distance: 20.5
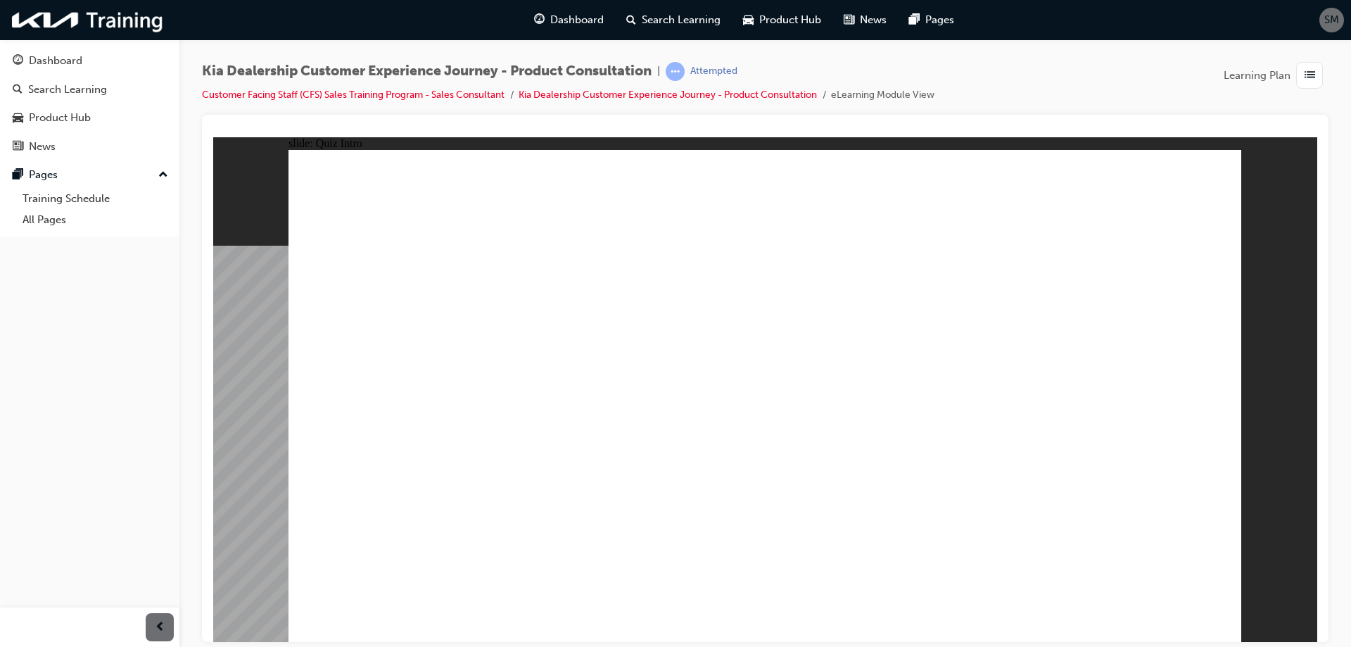
checkbox input "true"
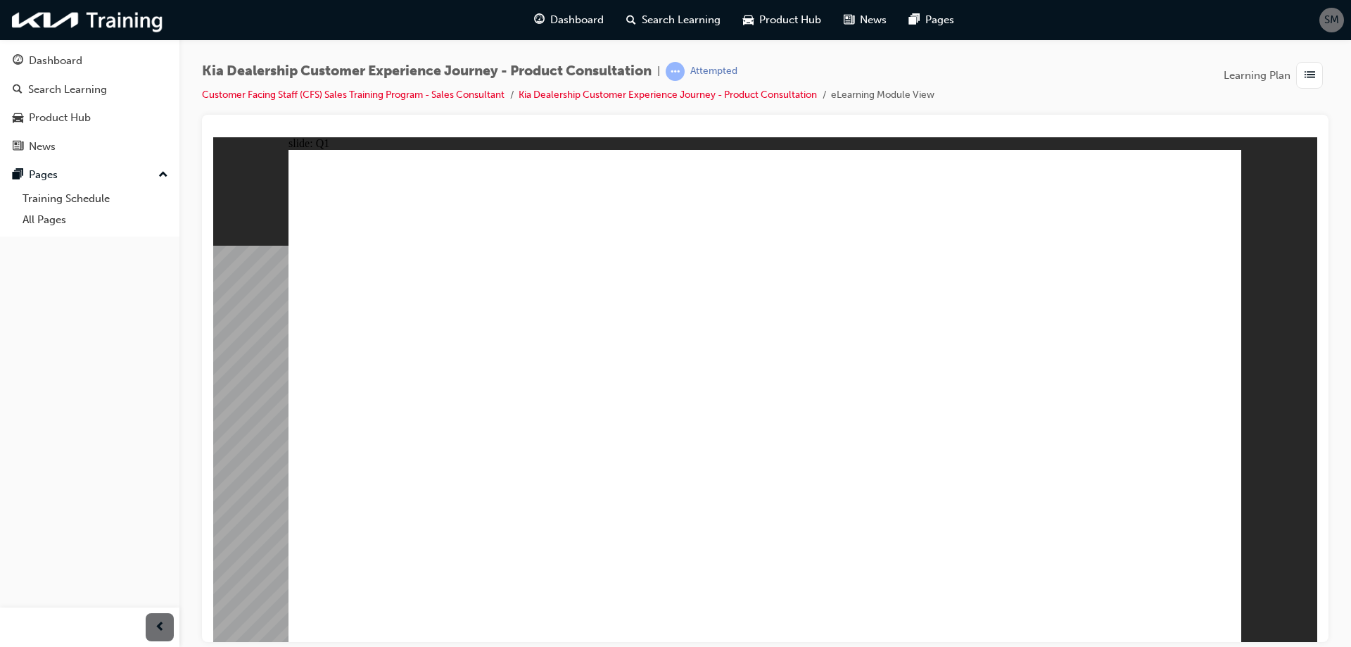
checkbox input "true"
drag, startPoint x: 871, startPoint y: 434, endPoint x: 890, endPoint y: 406, distance: 34.0
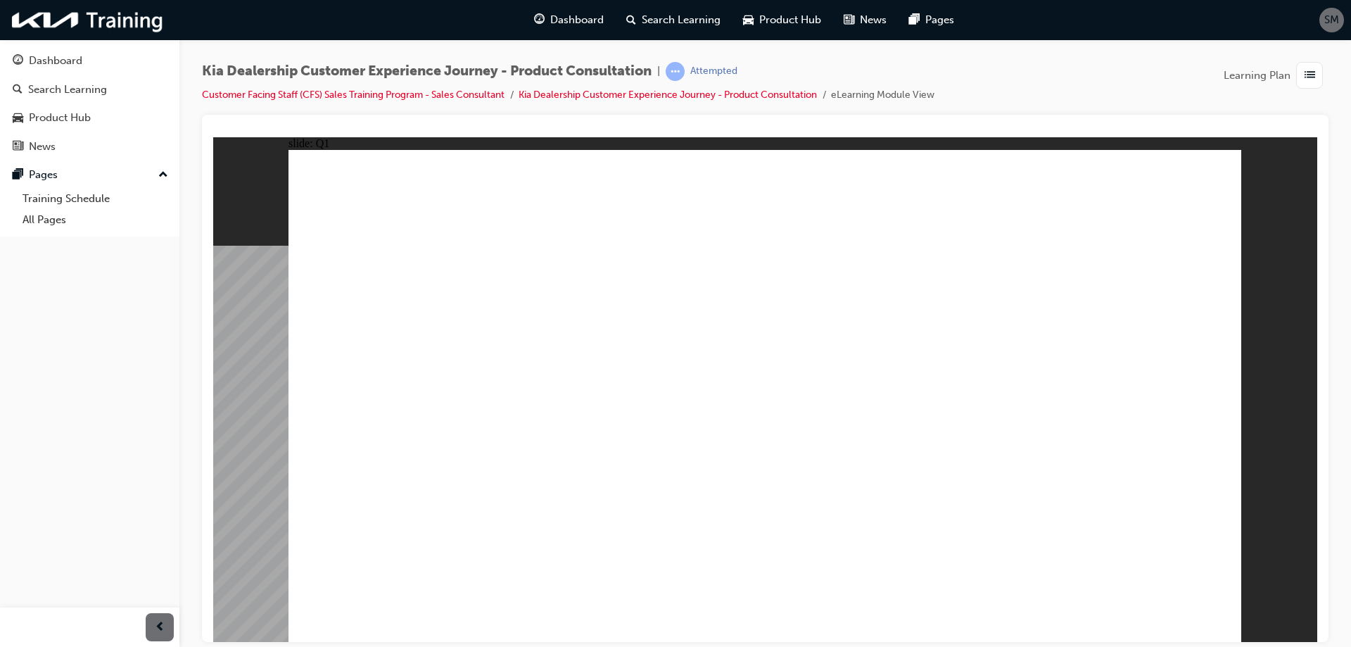
checkbox input "true"
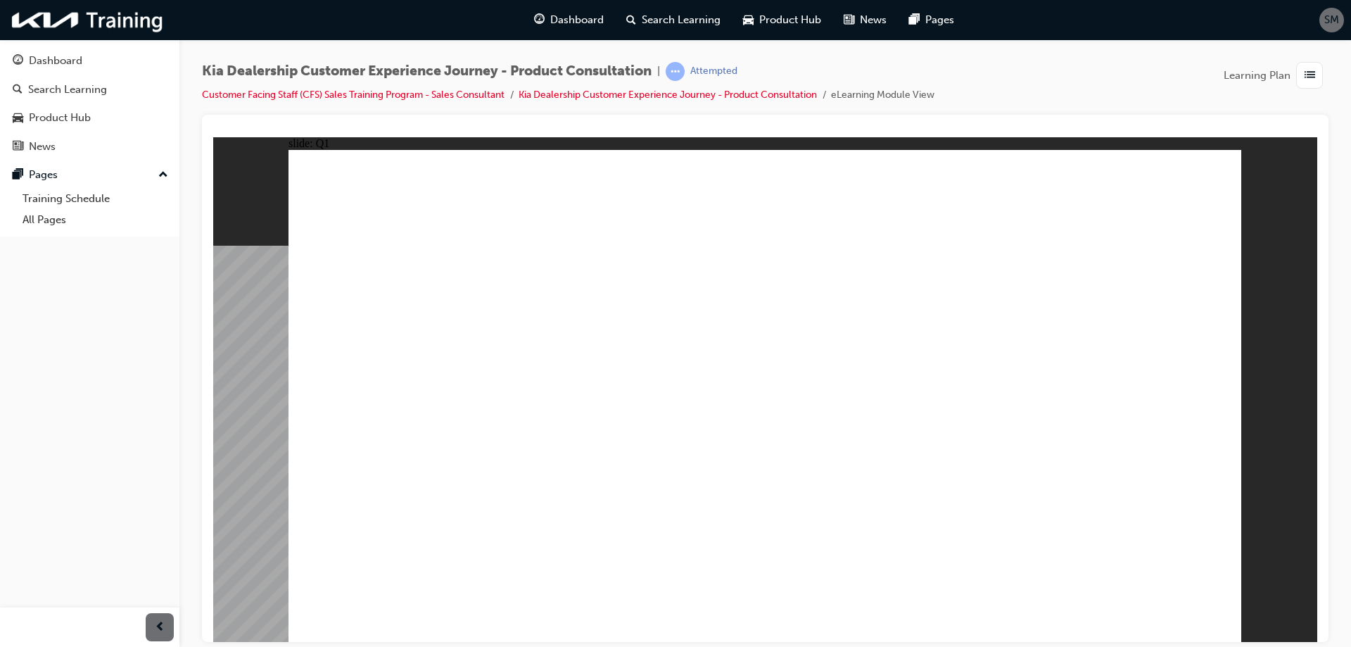
checkbox input "true"
checkbox input "false"
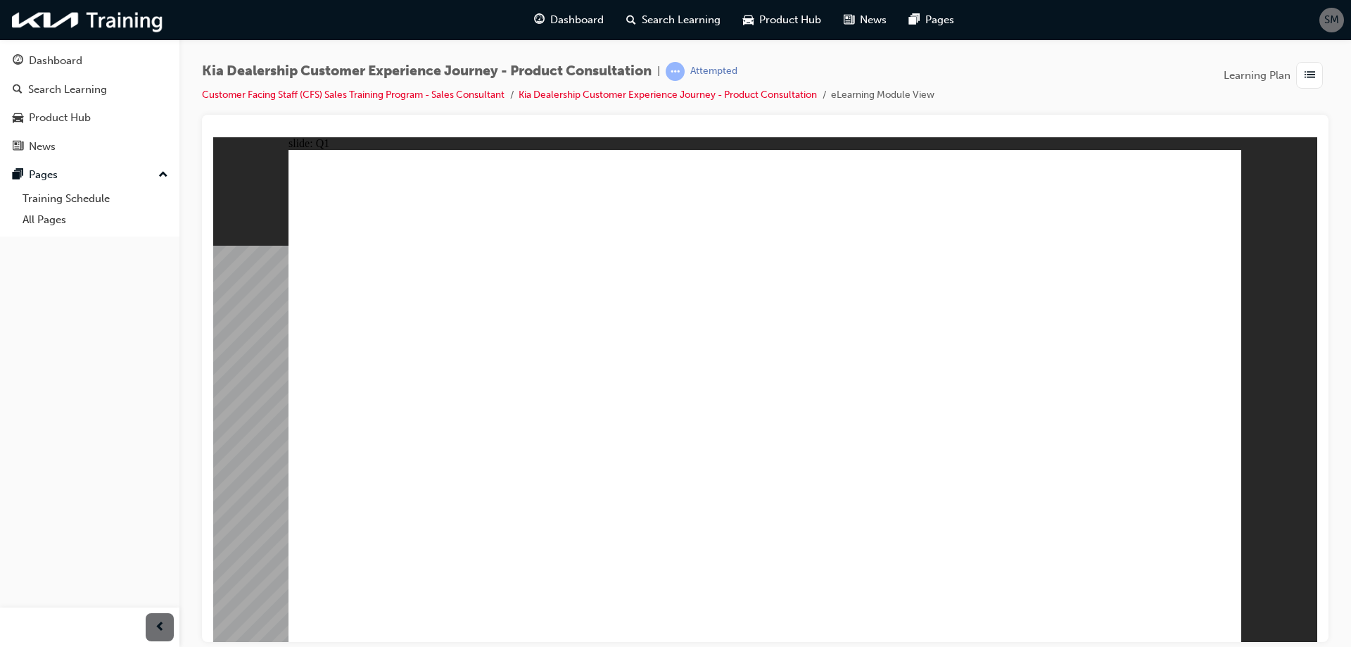
checkbox input "false"
checkbox input "true"
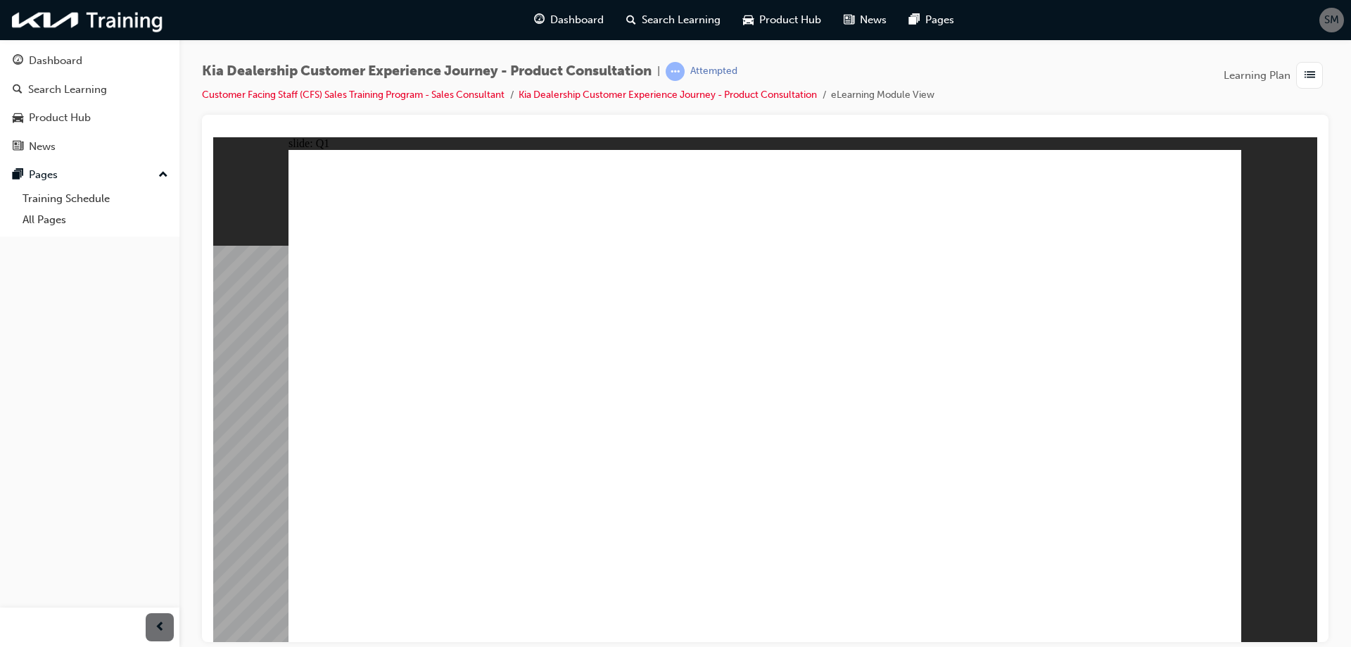
checkbox input "true"
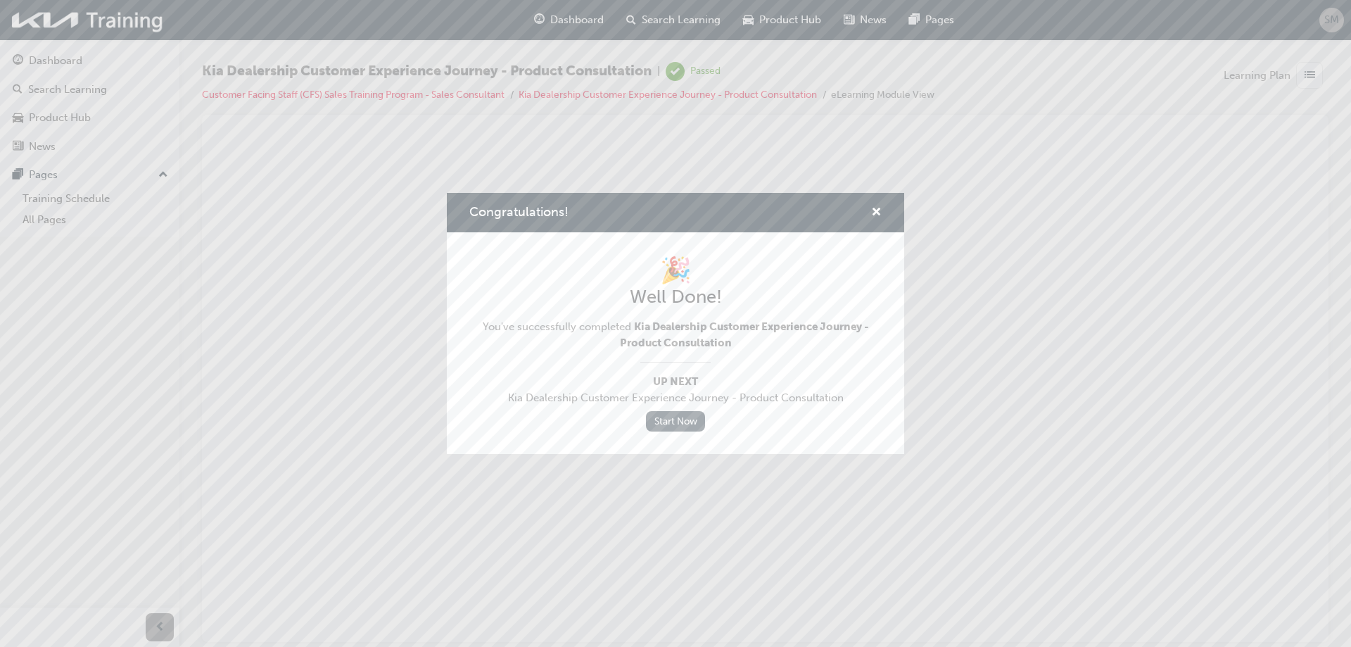
click at [683, 424] on link "Start Now" at bounding box center [675, 421] width 59 height 20
click at [865, 204] on div "Congratulations!" at bounding box center [871, 213] width 22 height 18
click at [886, 209] on div "Congratulations!" at bounding box center [675, 213] width 457 height 40
click at [877, 207] on span "cross-icon" at bounding box center [876, 213] width 11 height 13
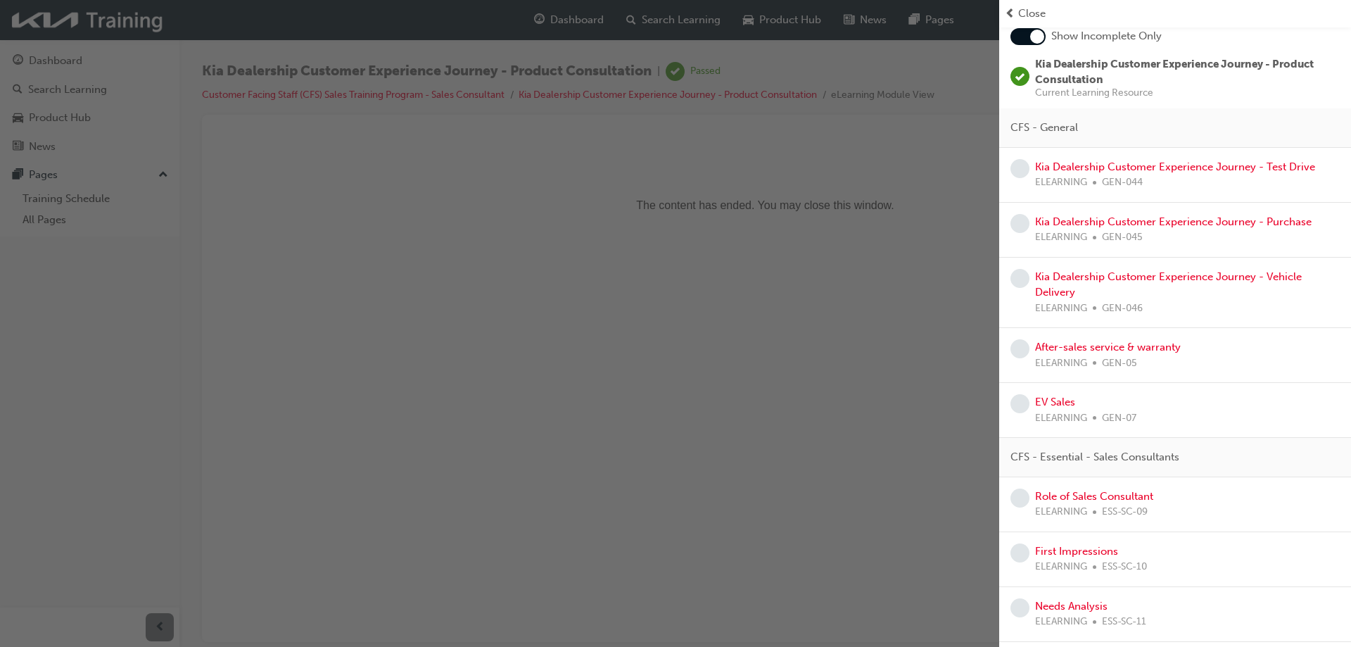
scroll to position [74, 0]
